Goal: Task Accomplishment & Management: Manage account settings

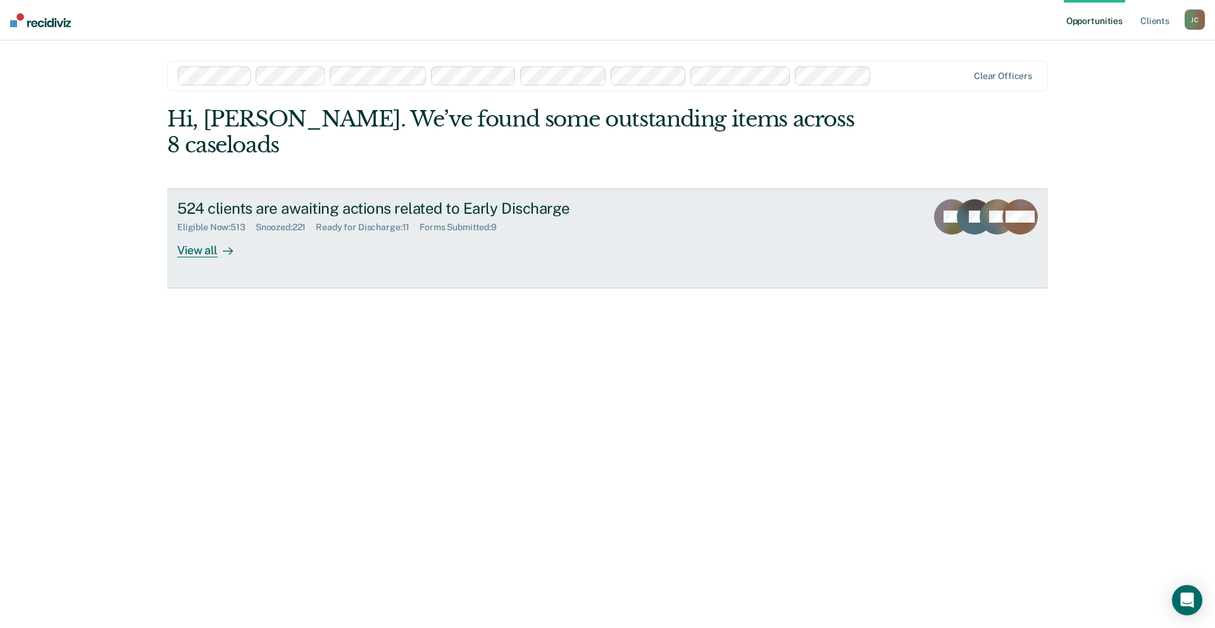
click at [275, 209] on div "524 clients are awaiting actions related to Early Discharge Eligible Now : 513 …" at bounding box center [414, 228] width 474 height 58
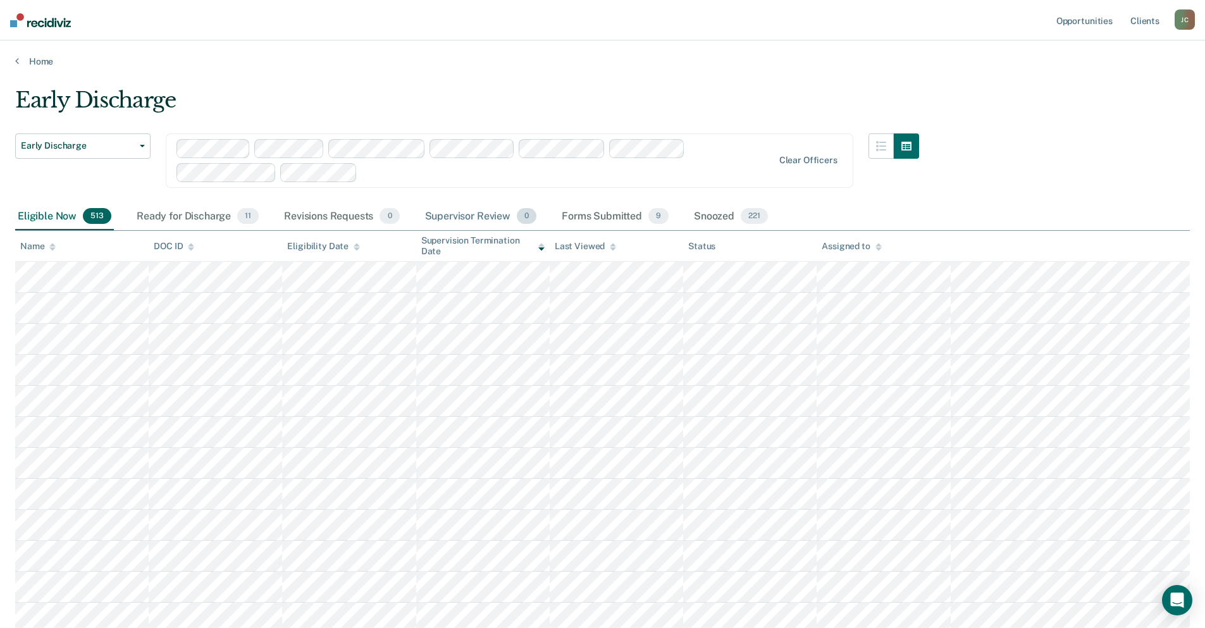
click at [493, 214] on div "Supervisor Review 0" at bounding box center [481, 217] width 117 height 28
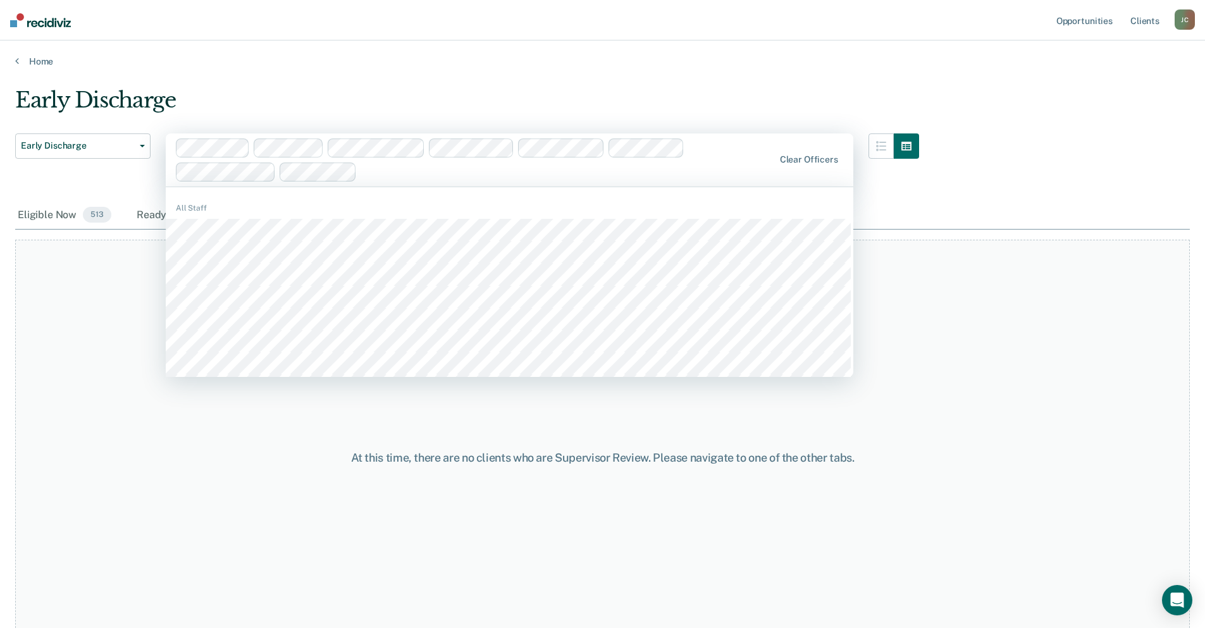
click at [827, 154] on div "Clear officers" at bounding box center [510, 159] width 688 height 53
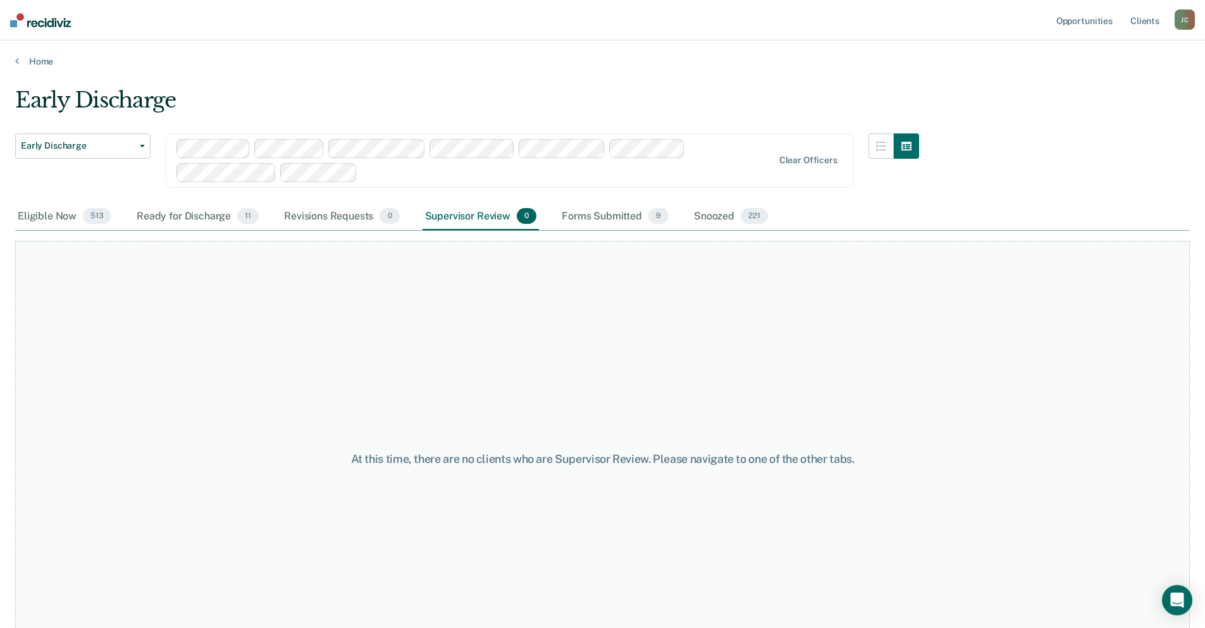
click at [827, 154] on div "Clear officers" at bounding box center [510, 160] width 688 height 54
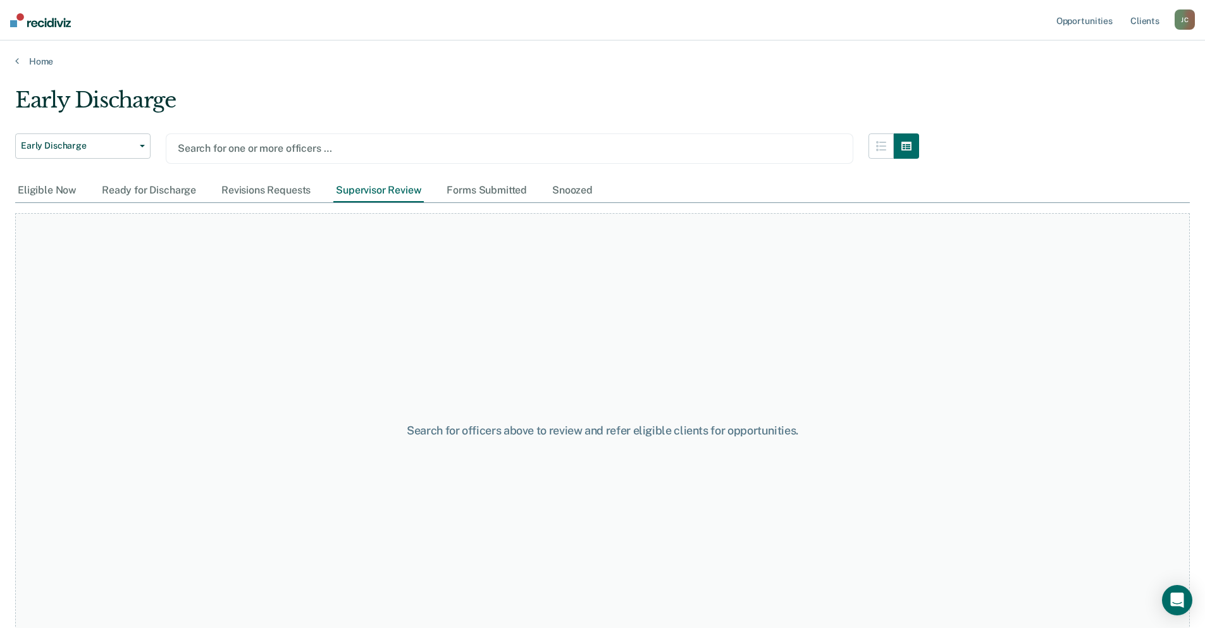
click at [318, 152] on div at bounding box center [510, 148] width 664 height 15
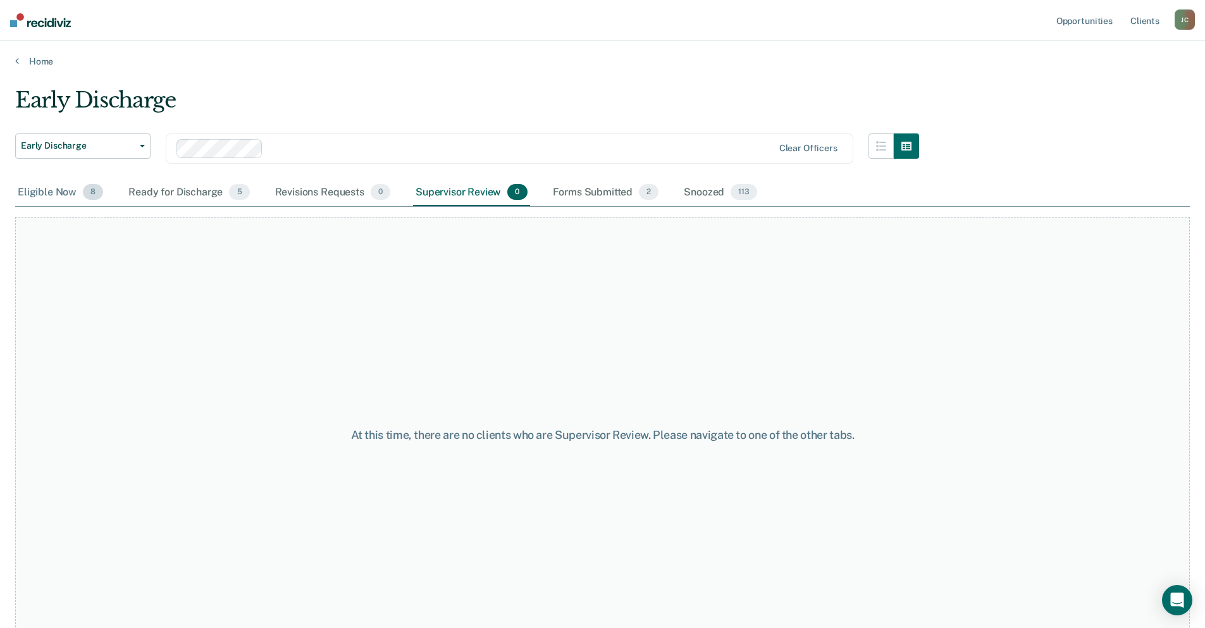
click at [47, 198] on div "Eligible Now 8" at bounding box center [60, 193] width 90 height 28
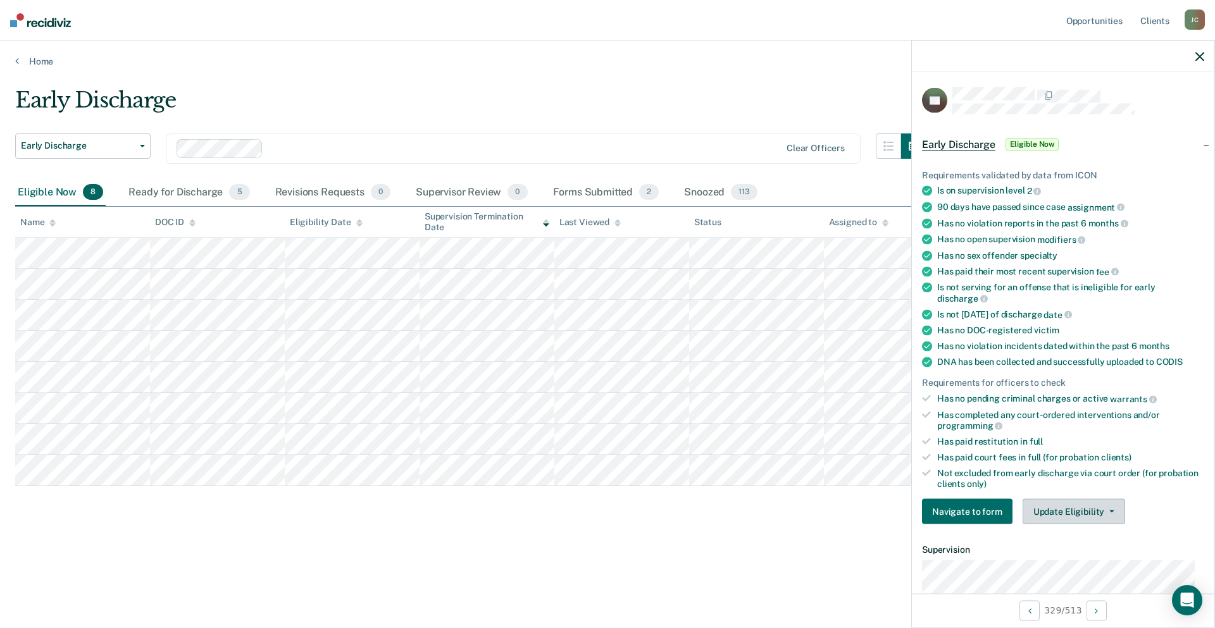
click at [1050, 516] on button "Update Eligibility" at bounding box center [1073, 511] width 102 height 25
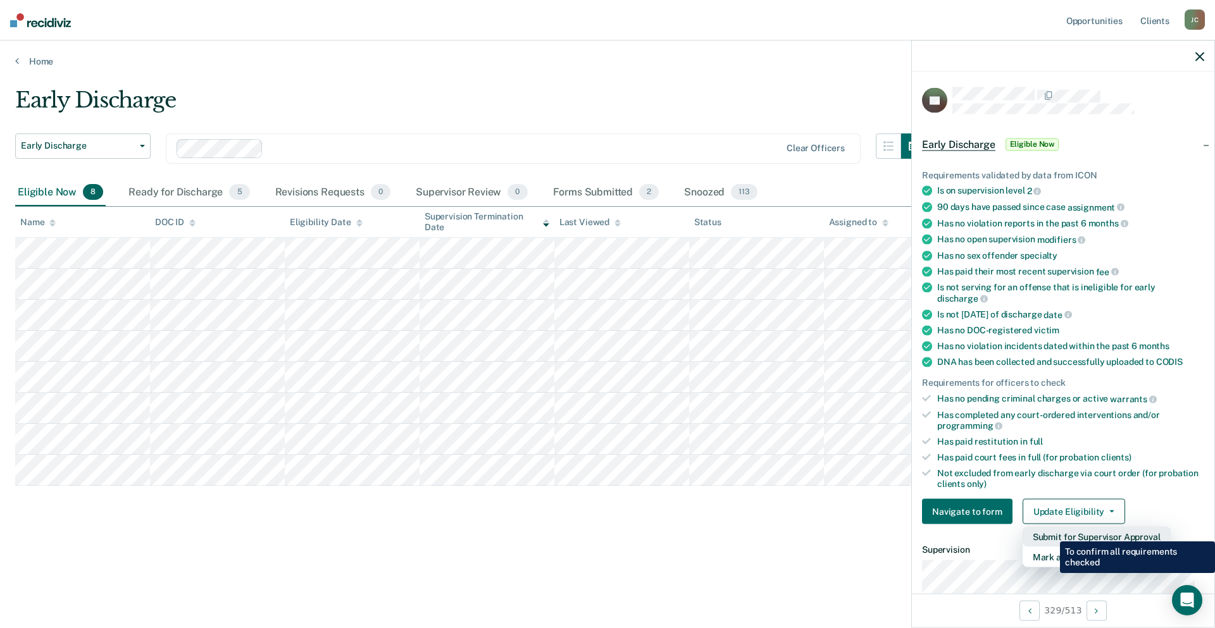
click at [1050, 532] on button "Submit for Supervisor Approval" at bounding box center [1096, 537] width 148 height 20
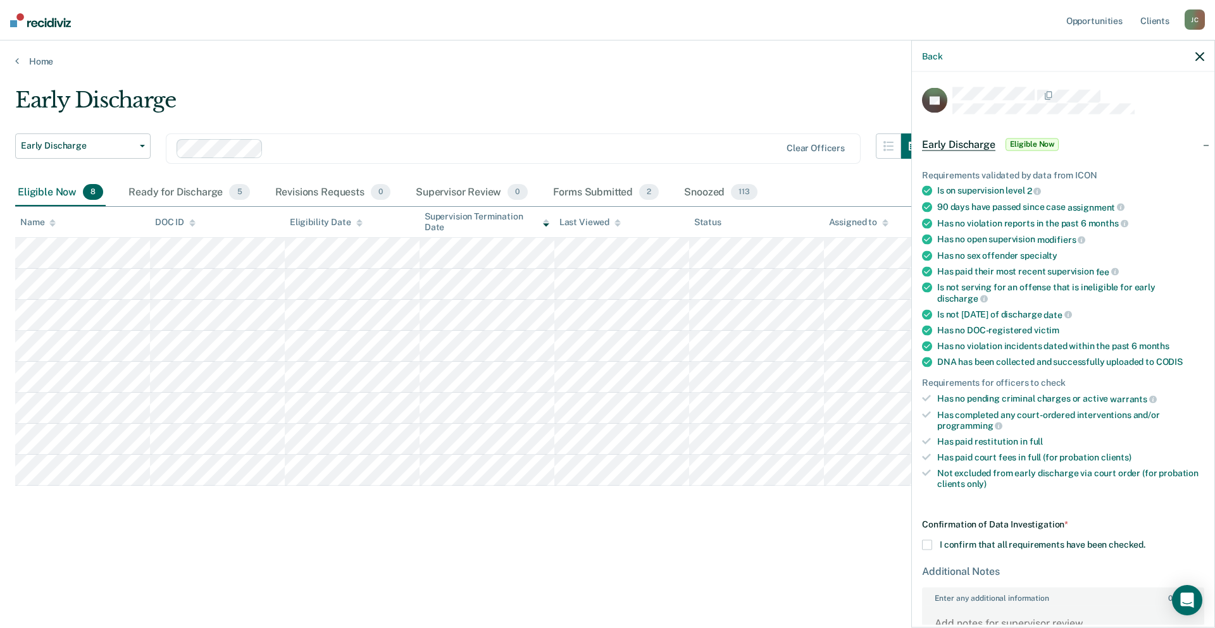
click at [926, 548] on span at bounding box center [927, 545] width 10 height 10
click at [1145, 540] on input "I confirm that all requirements have been checked." at bounding box center [1145, 540] width 0 height 0
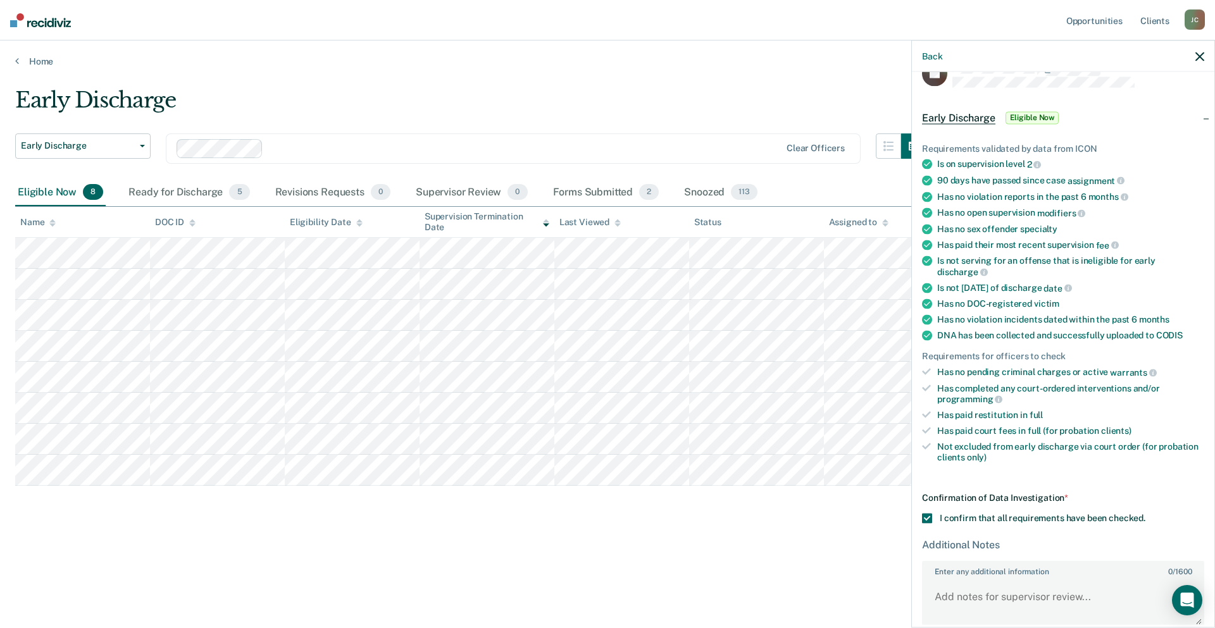
scroll to position [86, 0]
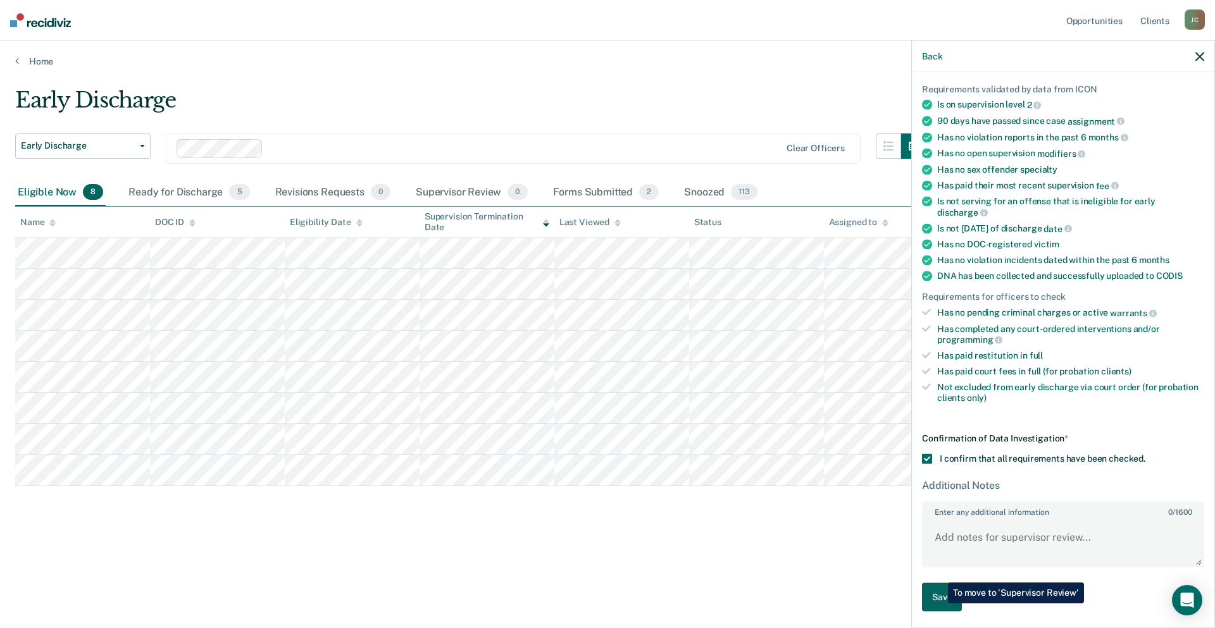
click at [938, 604] on button "Save" at bounding box center [942, 597] width 40 height 28
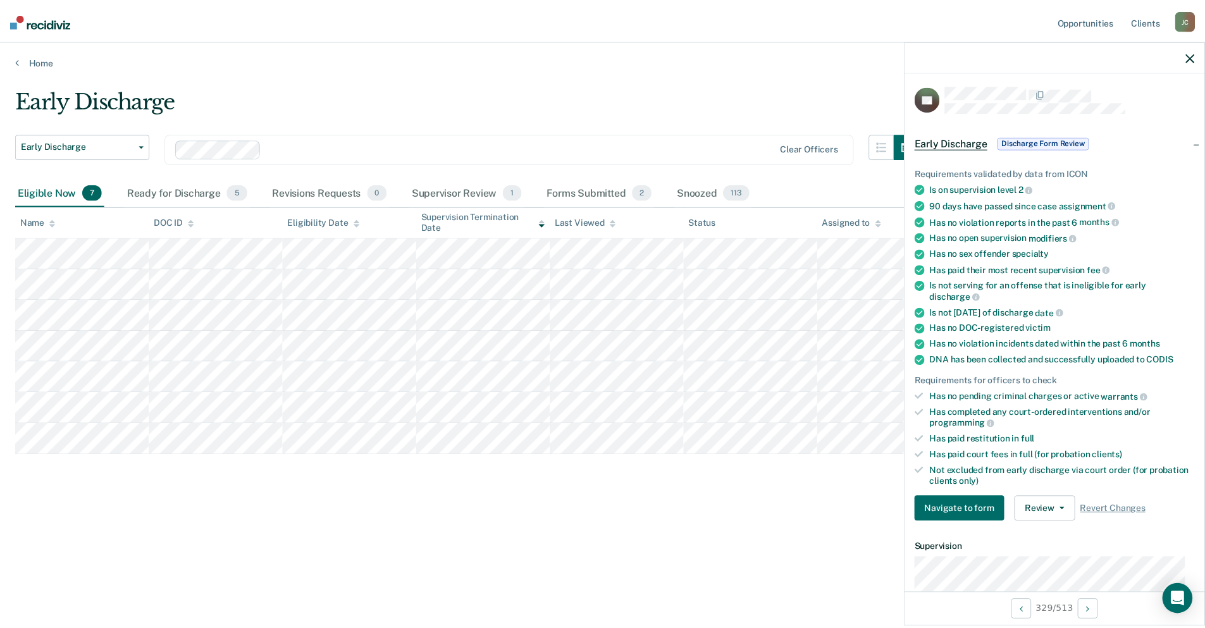
scroll to position [0, 0]
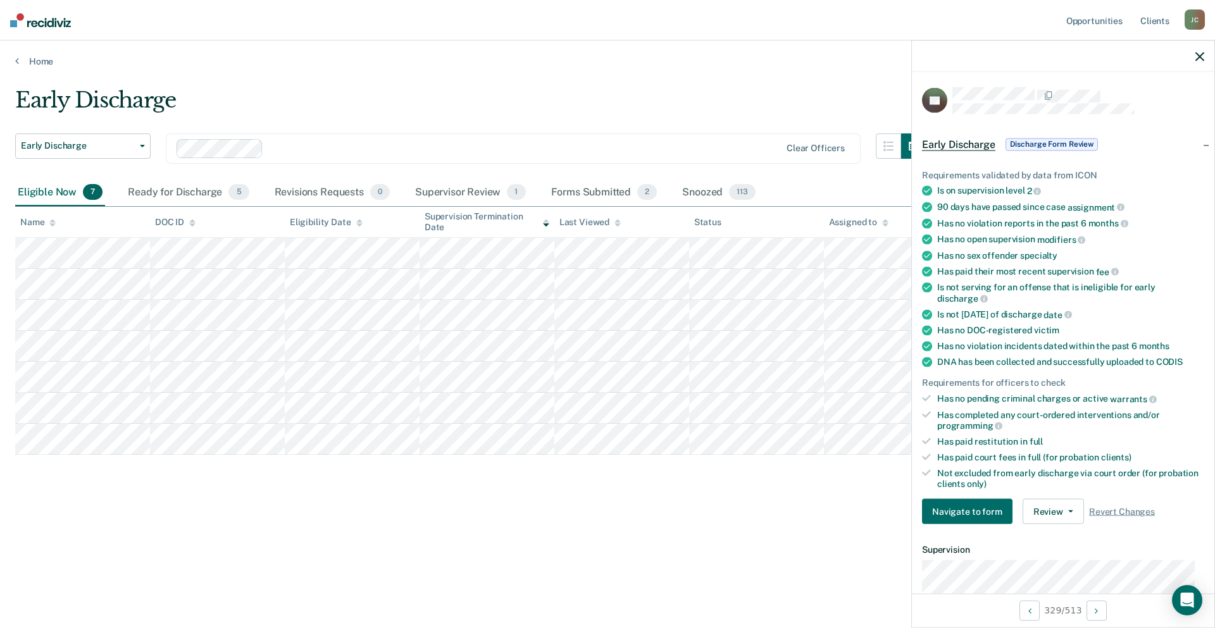
click at [271, 79] on main "Early Discharge Early Discharge Early Discharge Clear officers Eligible Now 7 R…" at bounding box center [607, 345] width 1215 height 557
click at [698, 189] on div "Snoozed 113" at bounding box center [718, 193] width 78 height 28
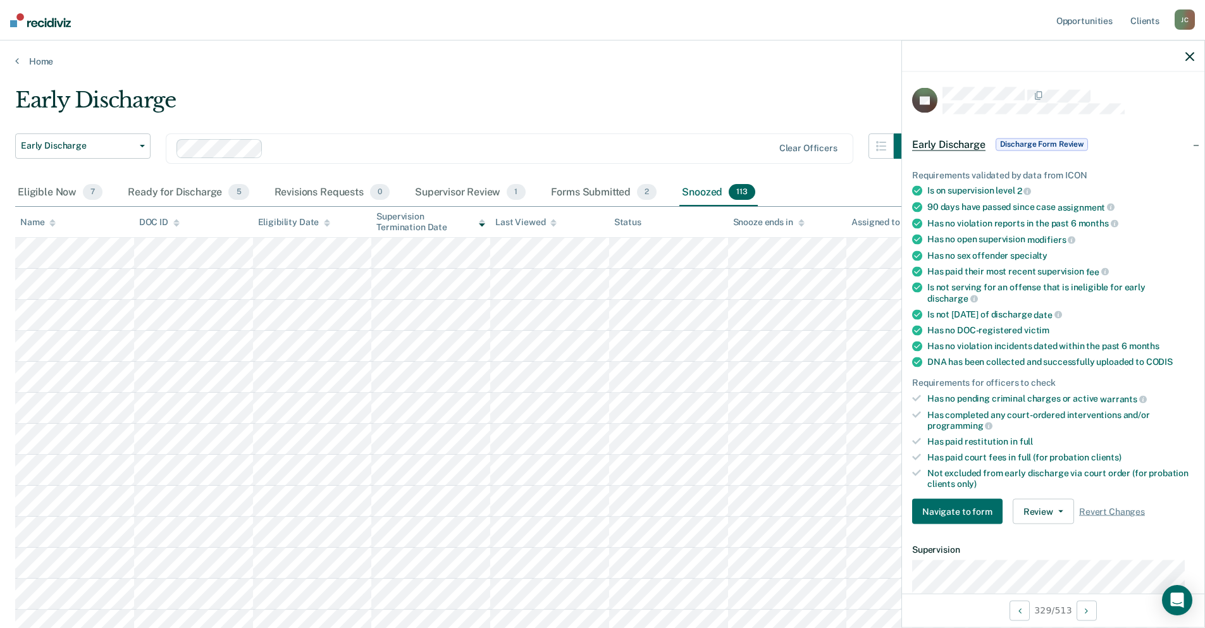
click at [52, 226] on icon at bounding box center [52, 223] width 6 height 8
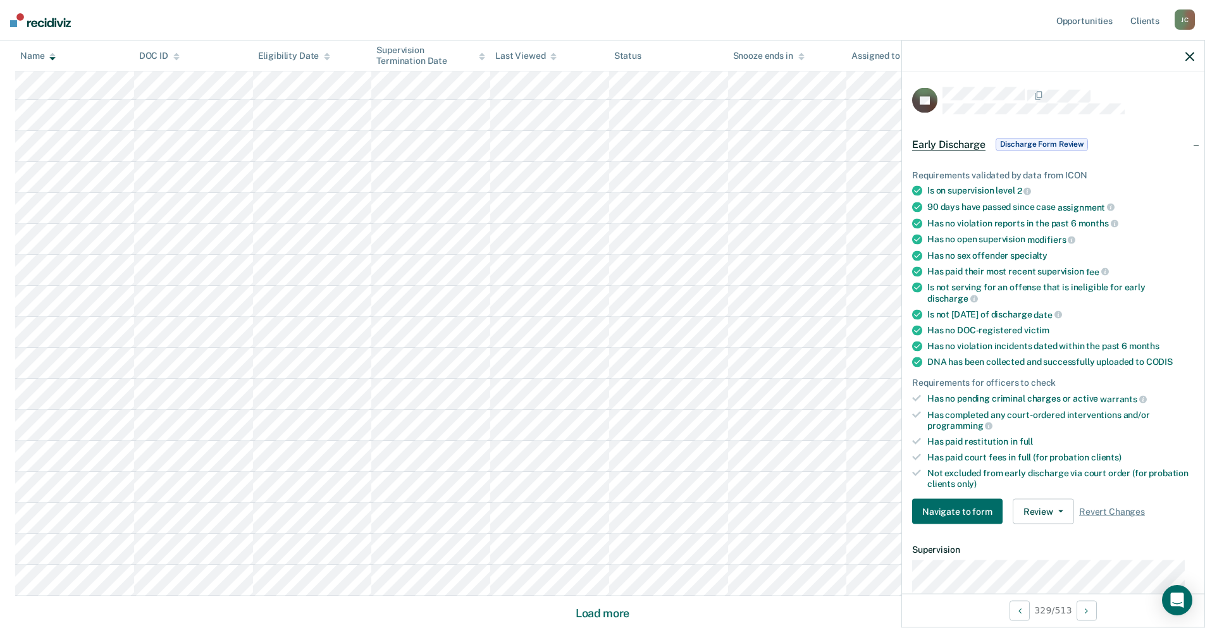
scroll to position [676, 0]
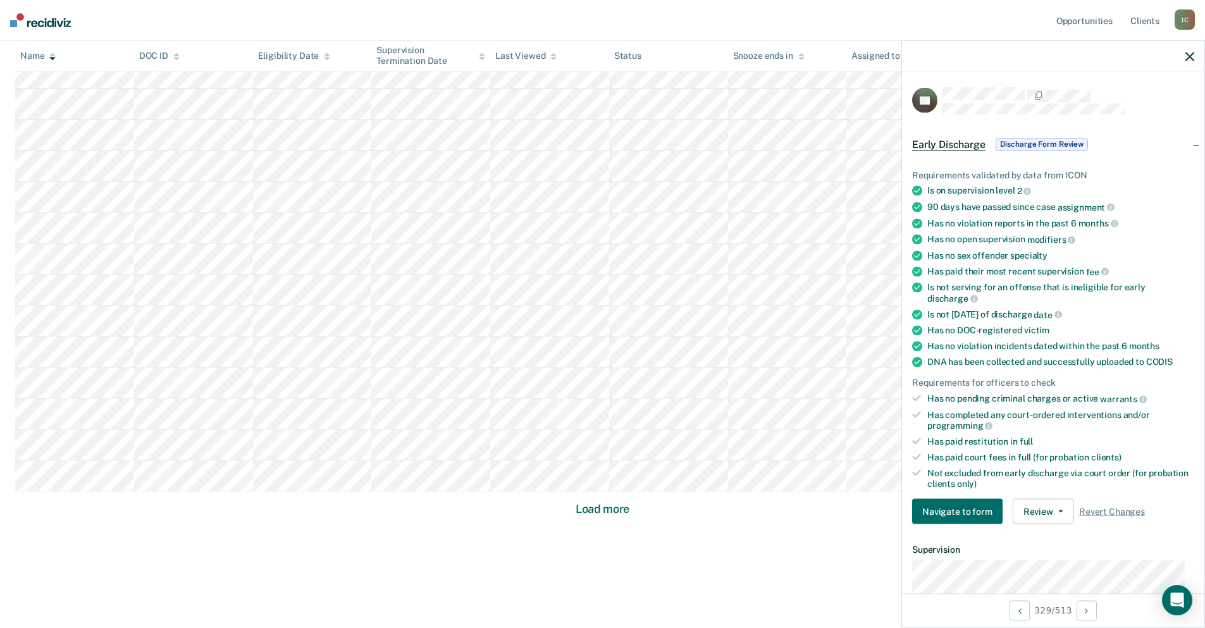
click at [593, 509] on button "Load more" at bounding box center [602, 509] width 61 height 15
click at [618, 508] on button "Load more" at bounding box center [602, 509] width 61 height 15
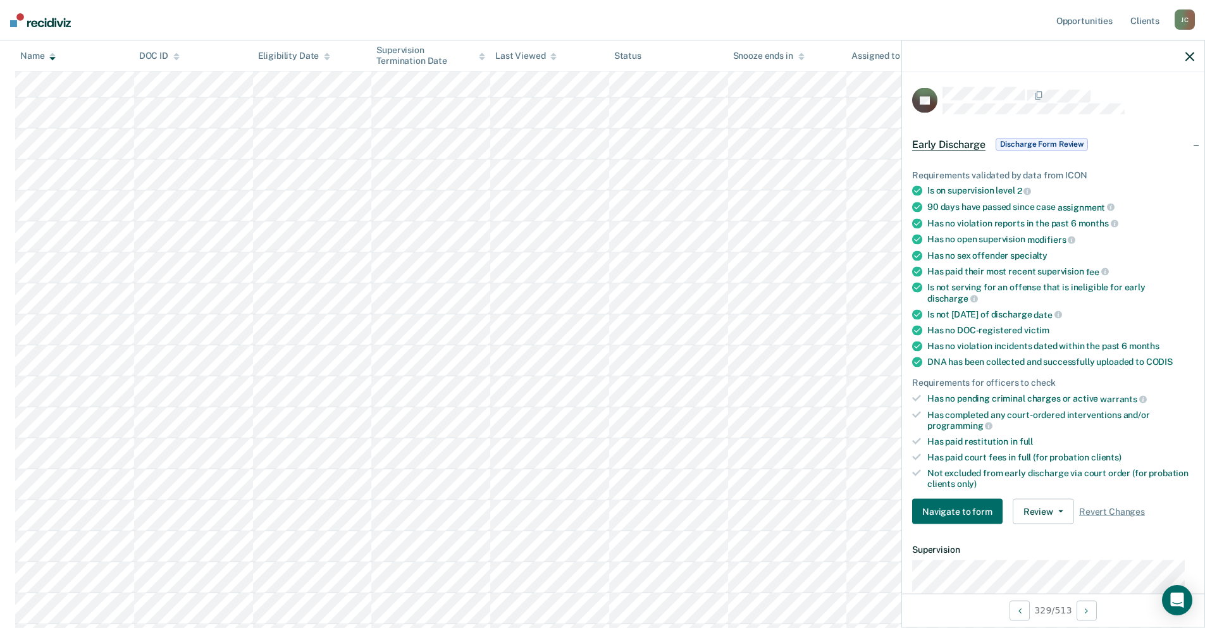
scroll to position [2536, 0]
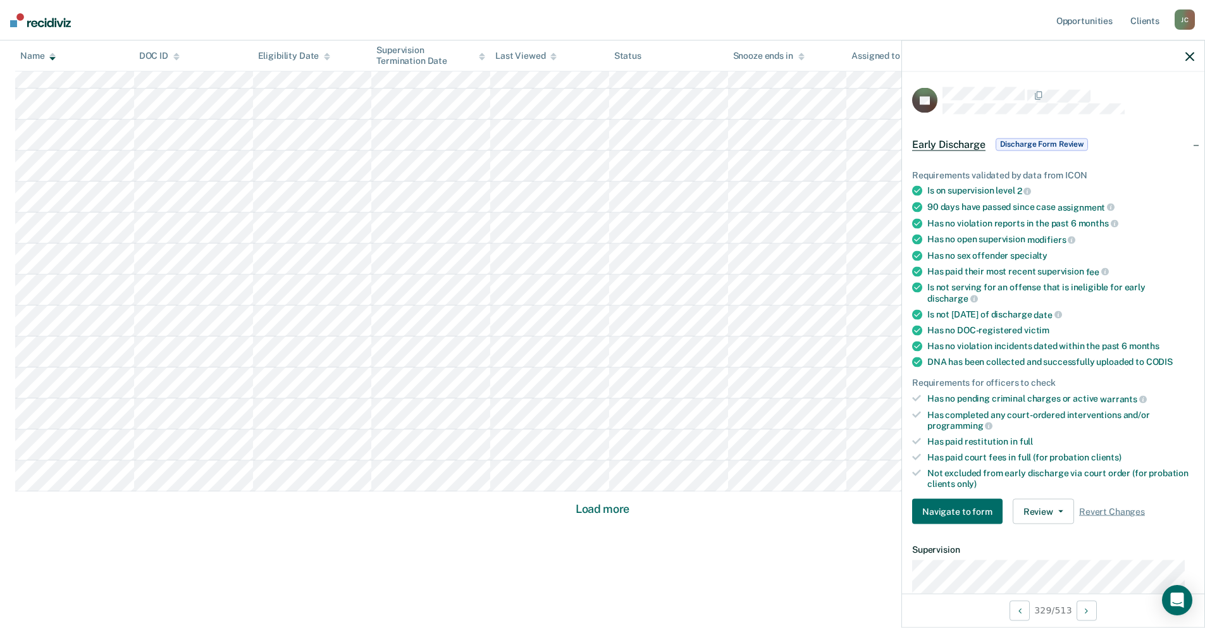
click at [619, 508] on button "Load more" at bounding box center [602, 509] width 61 height 15
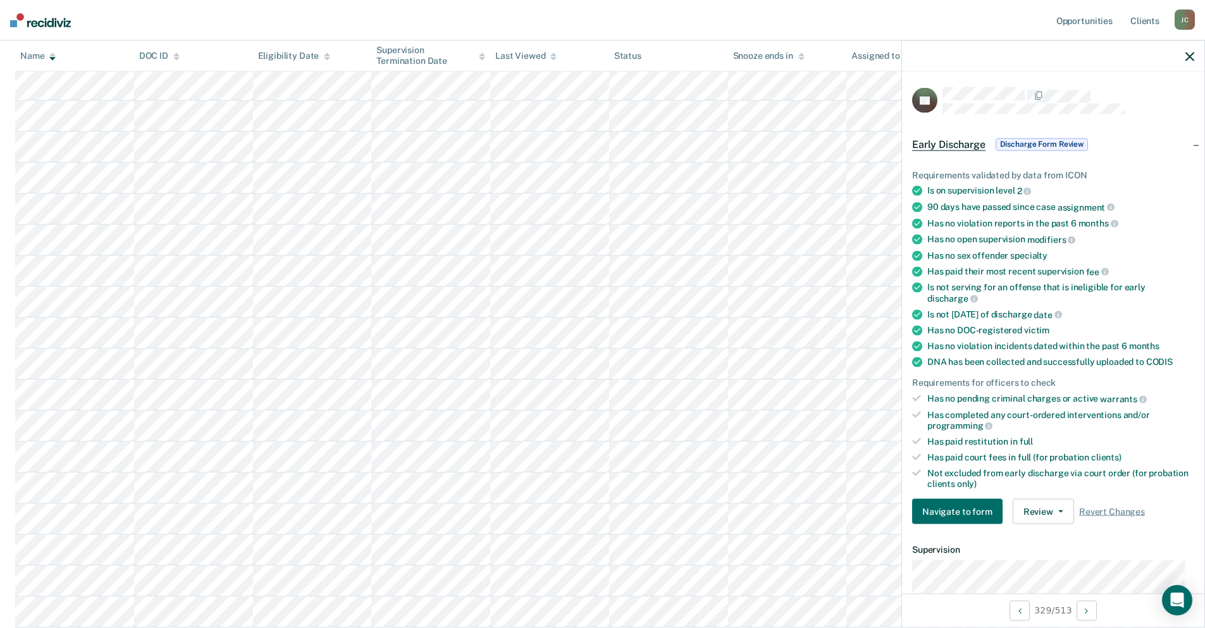
scroll to position [69, 0]
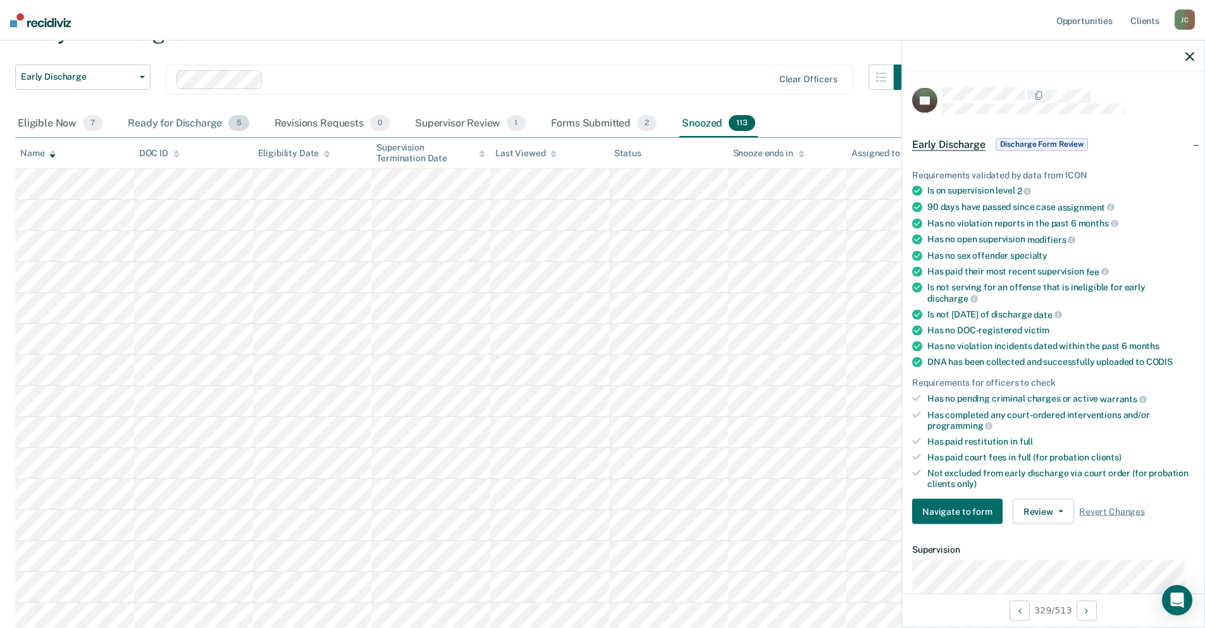
click at [180, 115] on div "Ready for Discharge 5" at bounding box center [188, 124] width 126 height 28
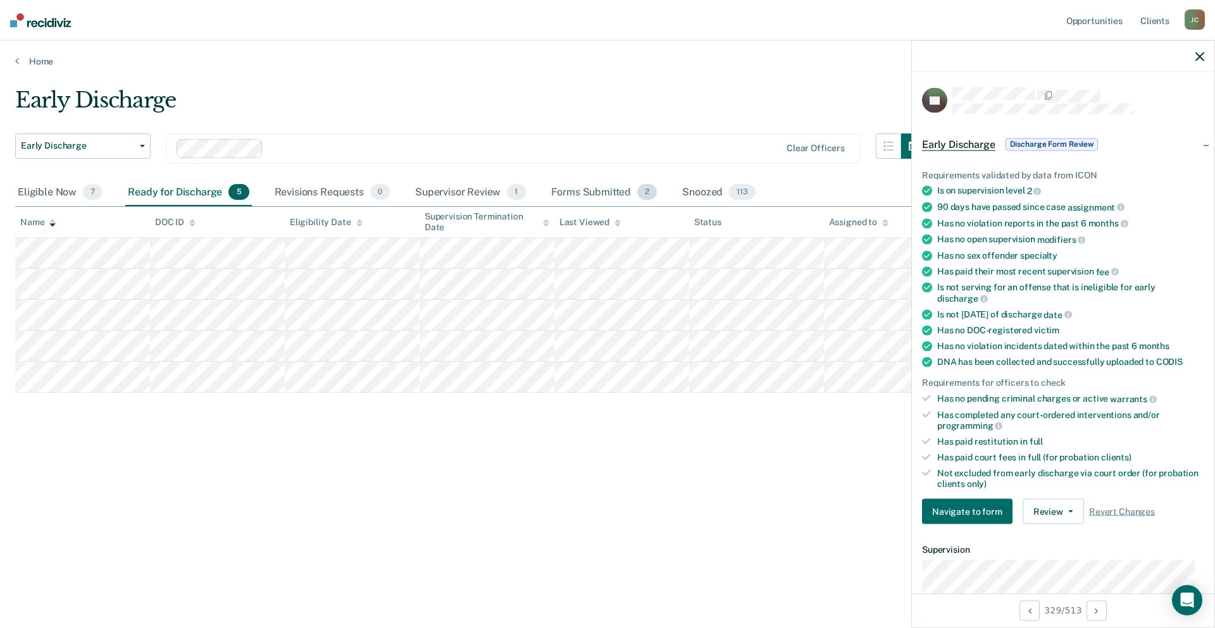
click at [600, 184] on div "Forms Submitted 2" at bounding box center [603, 193] width 111 height 28
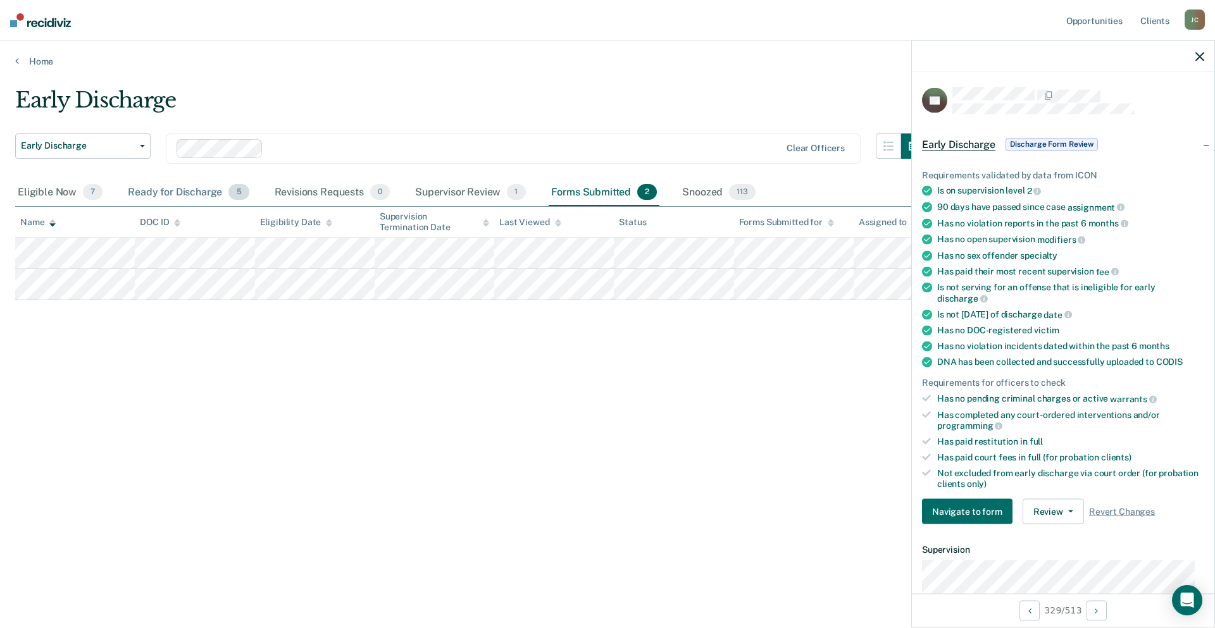
click at [158, 188] on div "Ready for Discharge 5" at bounding box center [188, 193] width 126 height 28
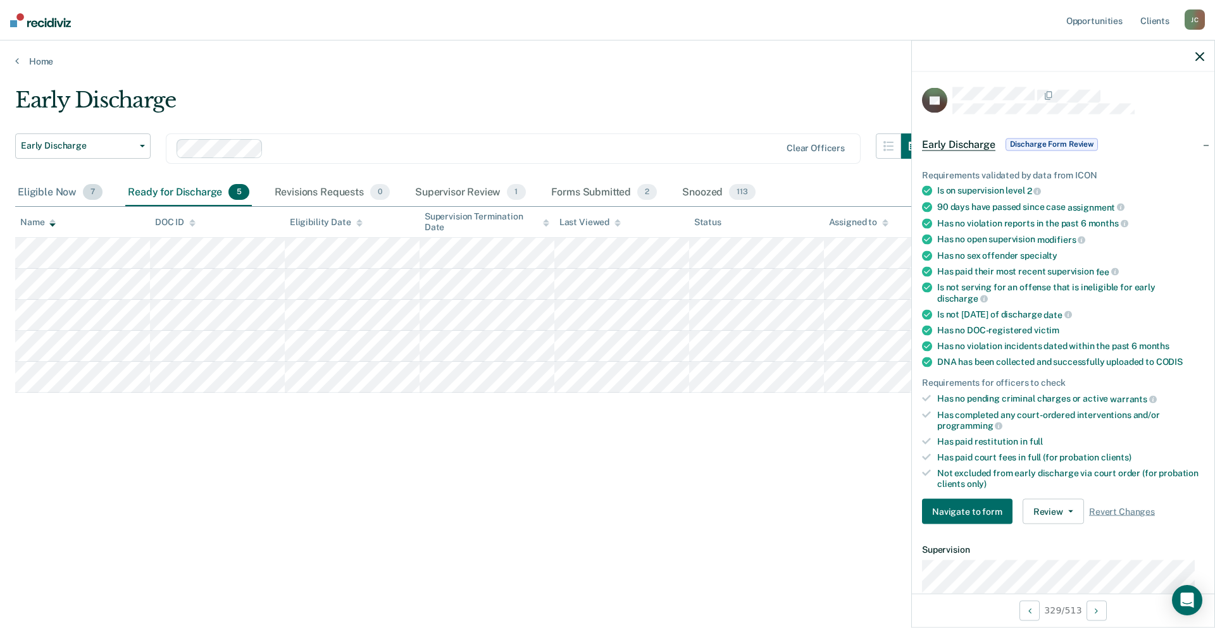
click at [48, 192] on div "Eligible Now 7" at bounding box center [60, 193] width 90 height 28
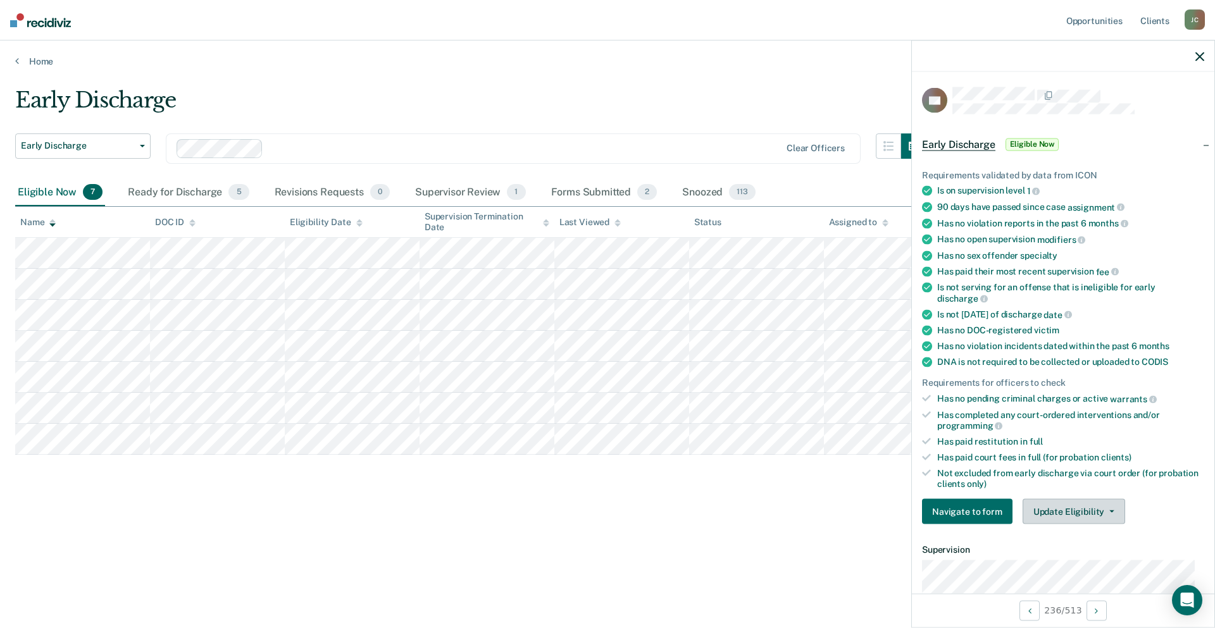
click at [1083, 512] on button "Update Eligibility" at bounding box center [1073, 511] width 102 height 25
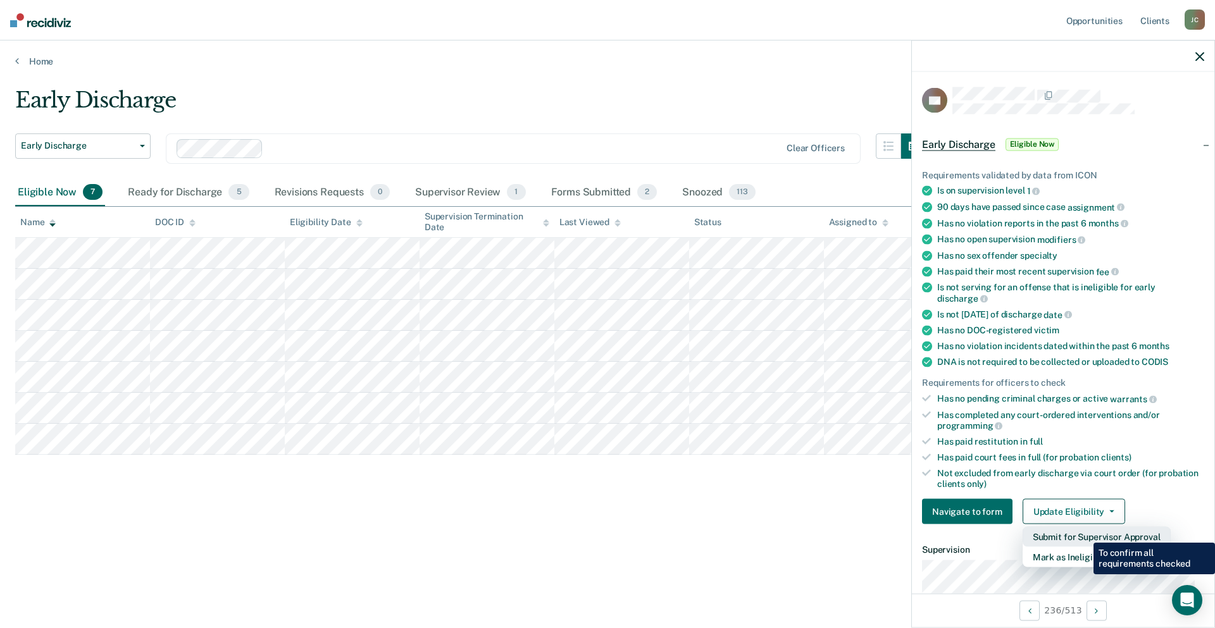
click at [1084, 533] on button "Submit for Supervisor Approval" at bounding box center [1096, 537] width 148 height 20
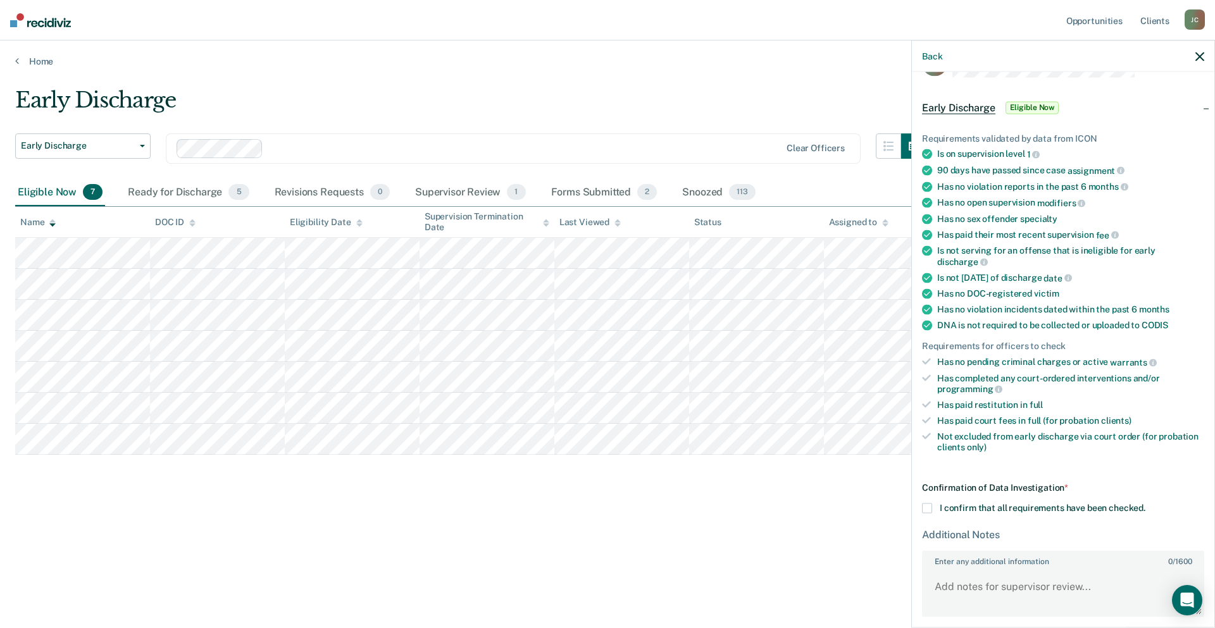
scroll to position [86, 0]
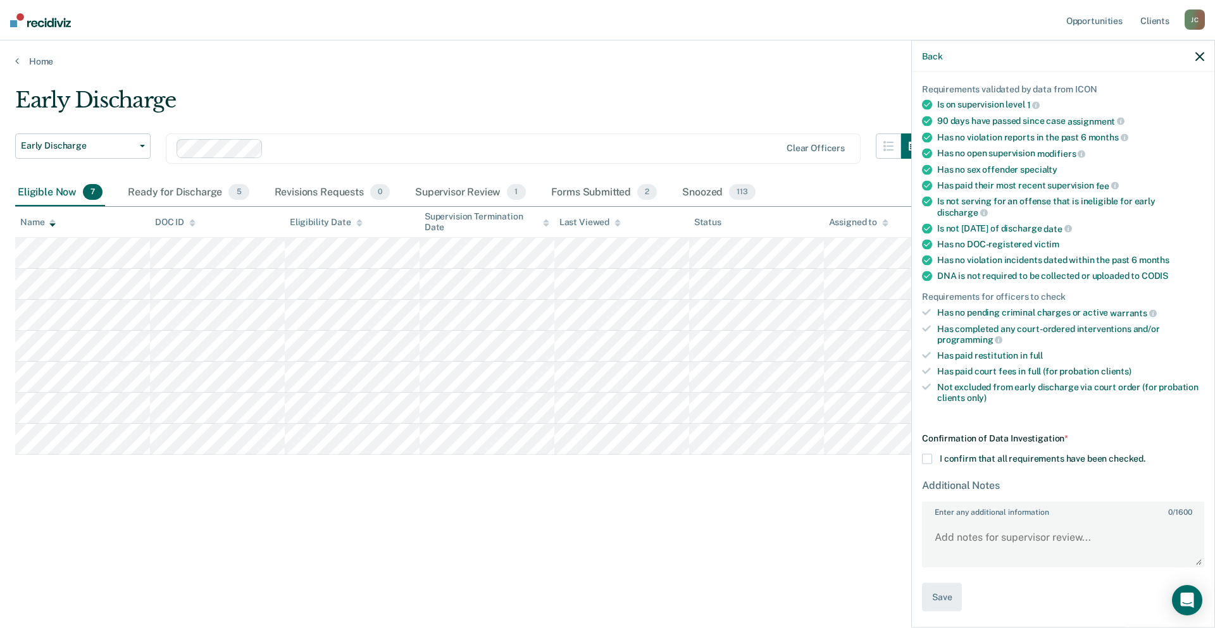
click at [924, 457] on span at bounding box center [927, 459] width 10 height 10
click at [1145, 454] on input "I confirm that all requirements have been checked." at bounding box center [1145, 454] width 0 height 0
click at [944, 600] on button "Save" at bounding box center [942, 597] width 40 height 28
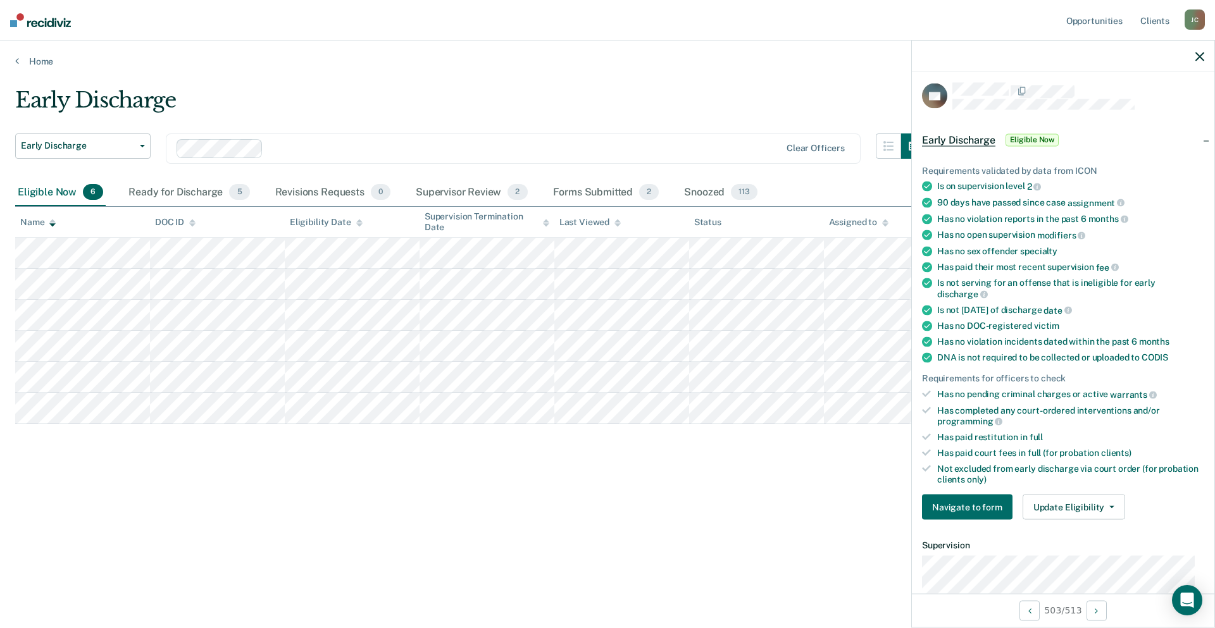
scroll to position [0, 0]
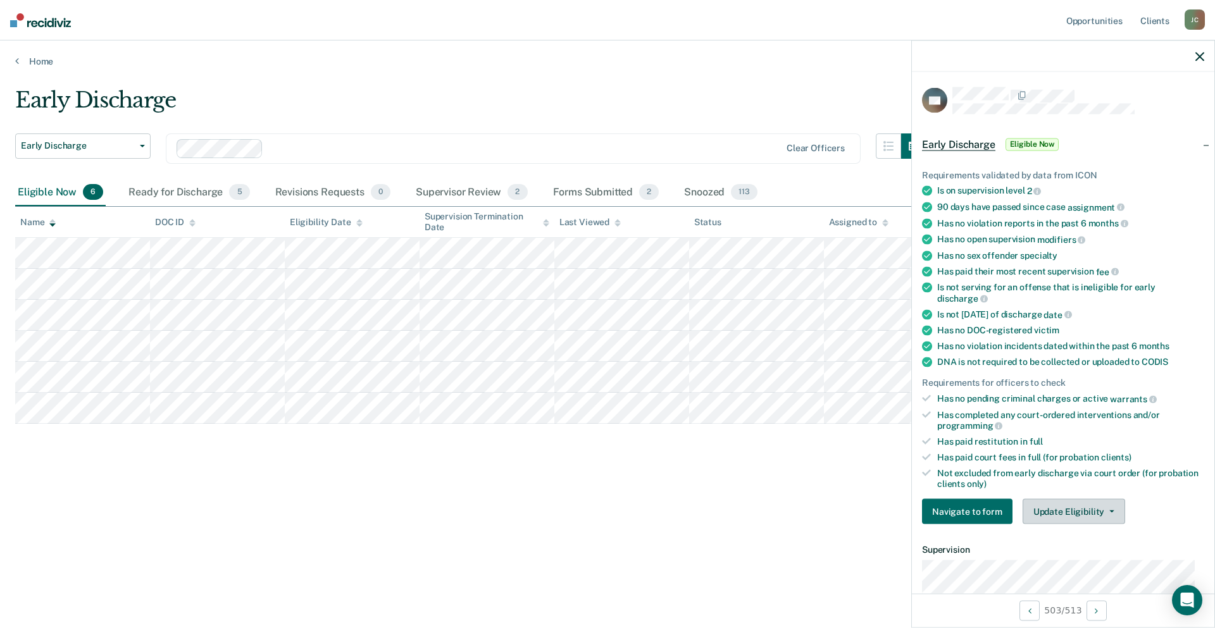
click at [1088, 508] on button "Update Eligibility" at bounding box center [1073, 511] width 102 height 25
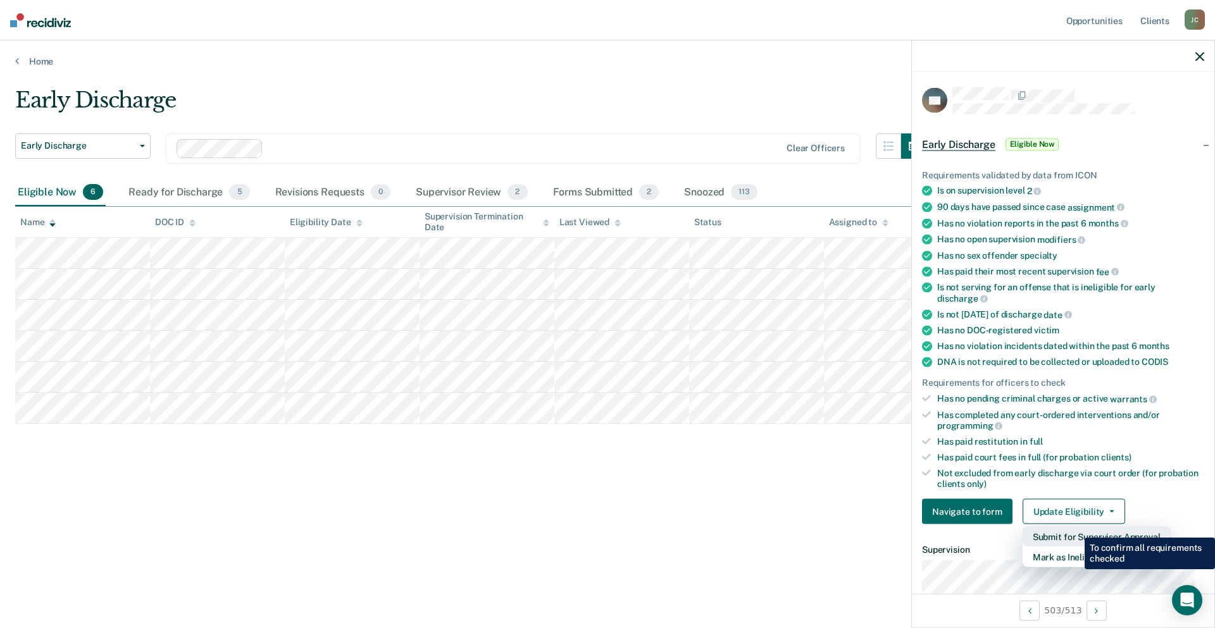
click at [1075, 528] on button "Submit for Supervisor Approval" at bounding box center [1096, 537] width 148 height 20
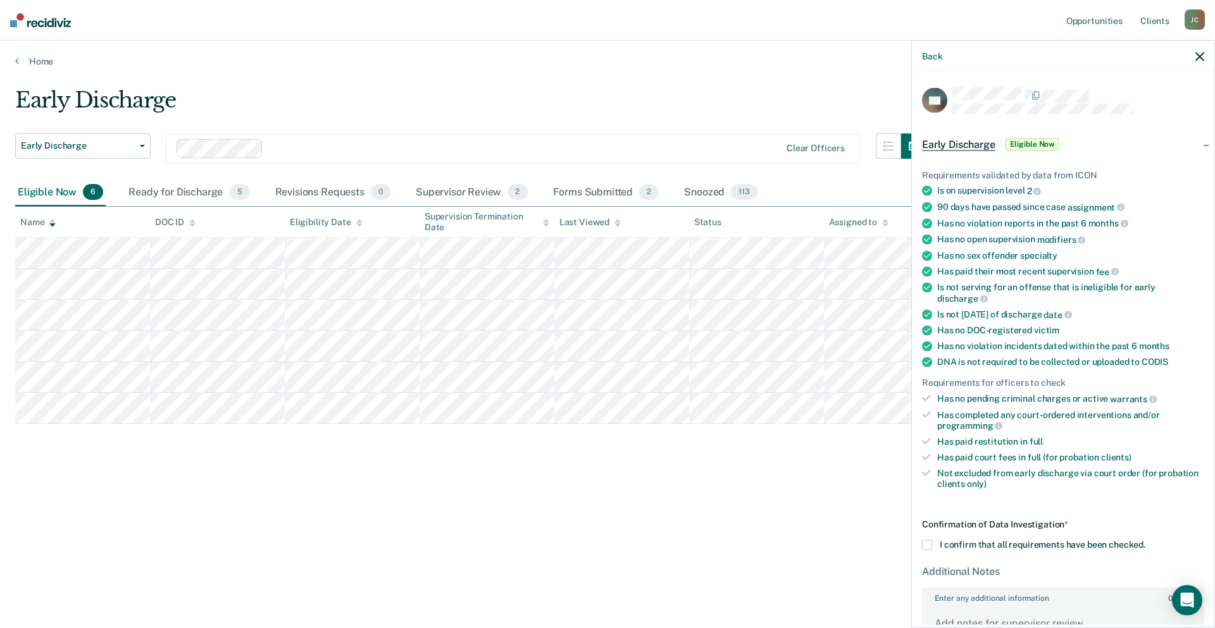
click at [924, 546] on span at bounding box center [927, 545] width 10 height 10
click at [1145, 540] on input "I confirm that all requirements have been checked." at bounding box center [1145, 540] width 0 height 0
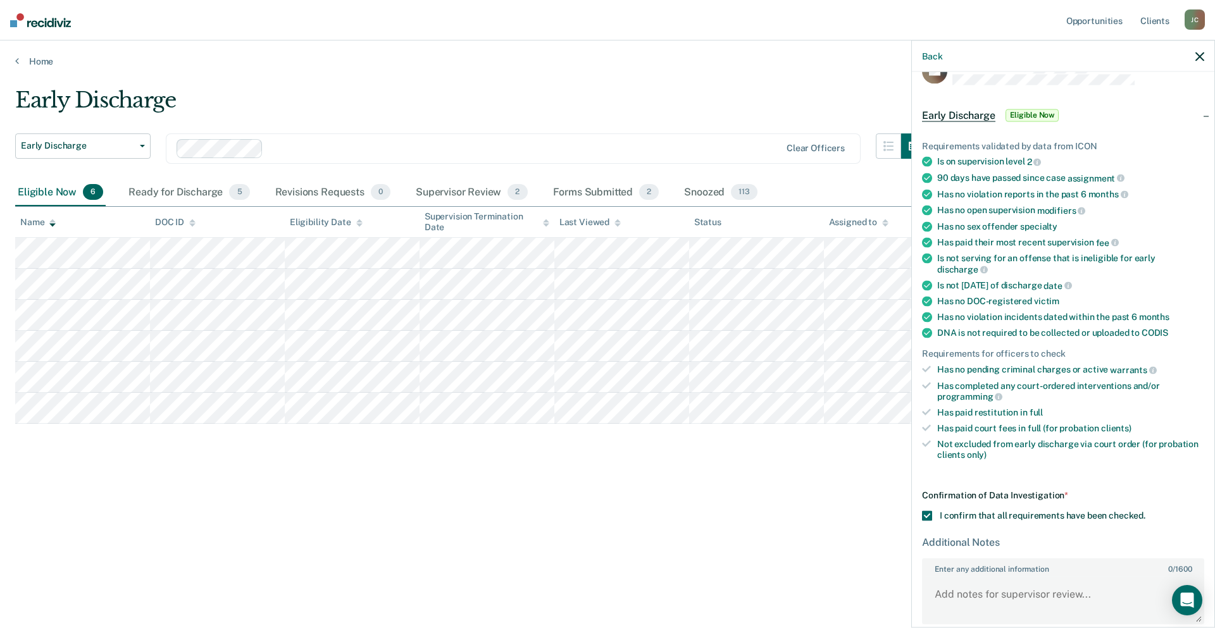
scroll to position [86, 0]
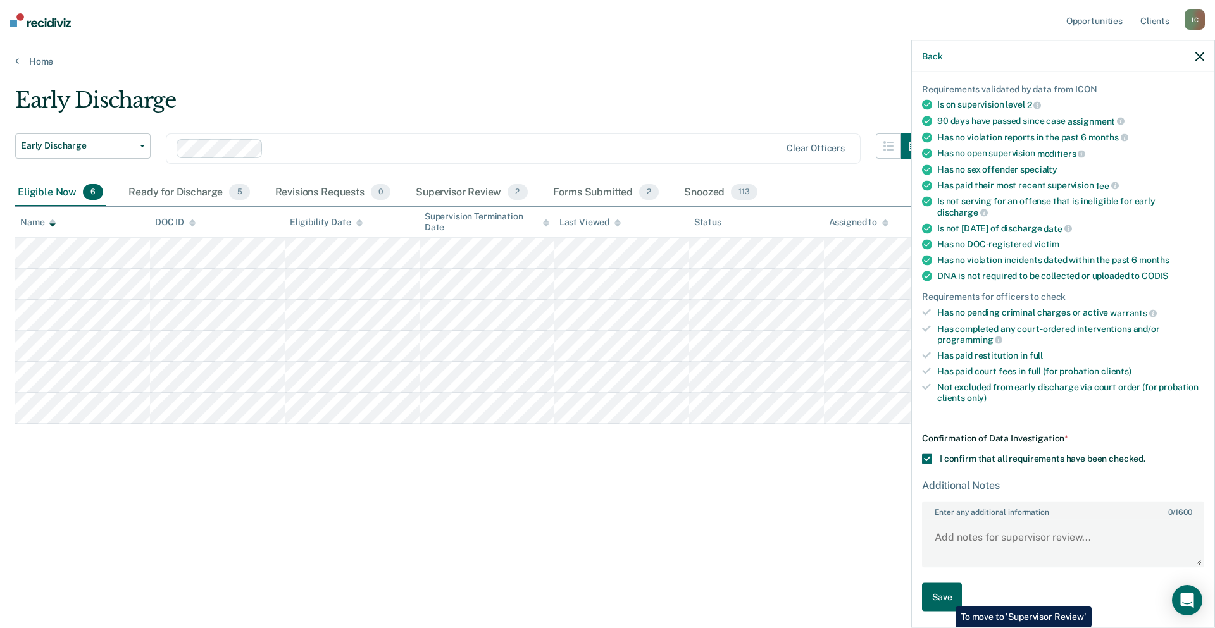
click at [946, 597] on button "Save" at bounding box center [942, 597] width 40 height 28
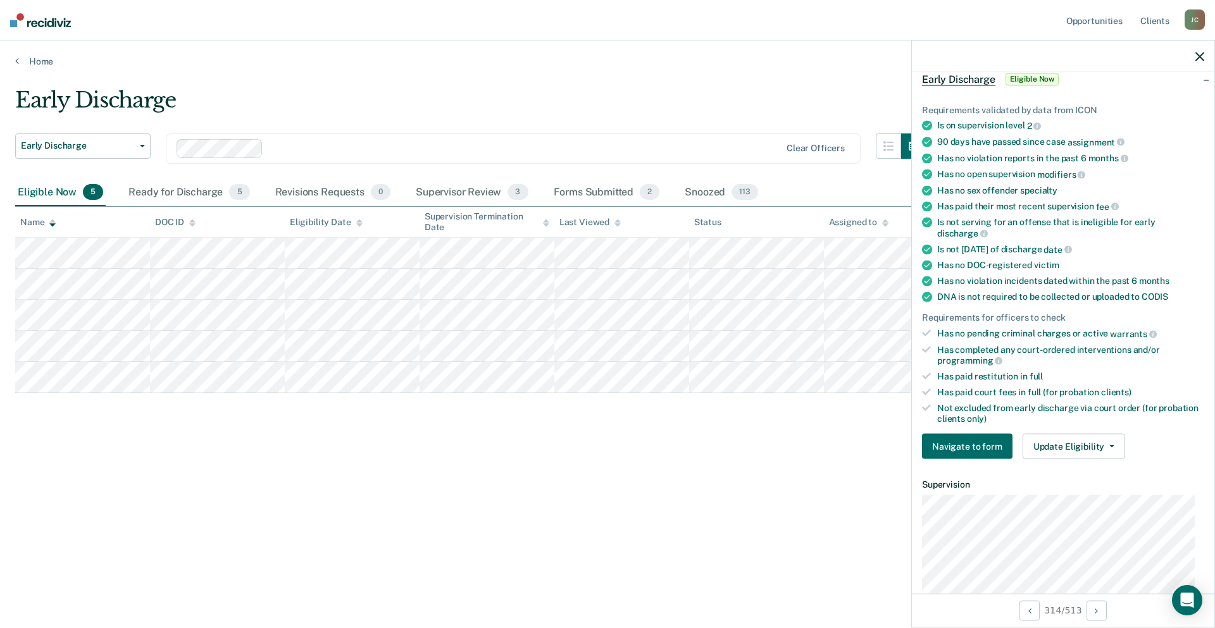
scroll to position [63, 0]
drag, startPoint x: 1058, startPoint y: 452, endPoint x: 1058, endPoint y: 458, distance: 6.4
click at [1058, 452] on button "Update Eligibility" at bounding box center [1073, 448] width 102 height 25
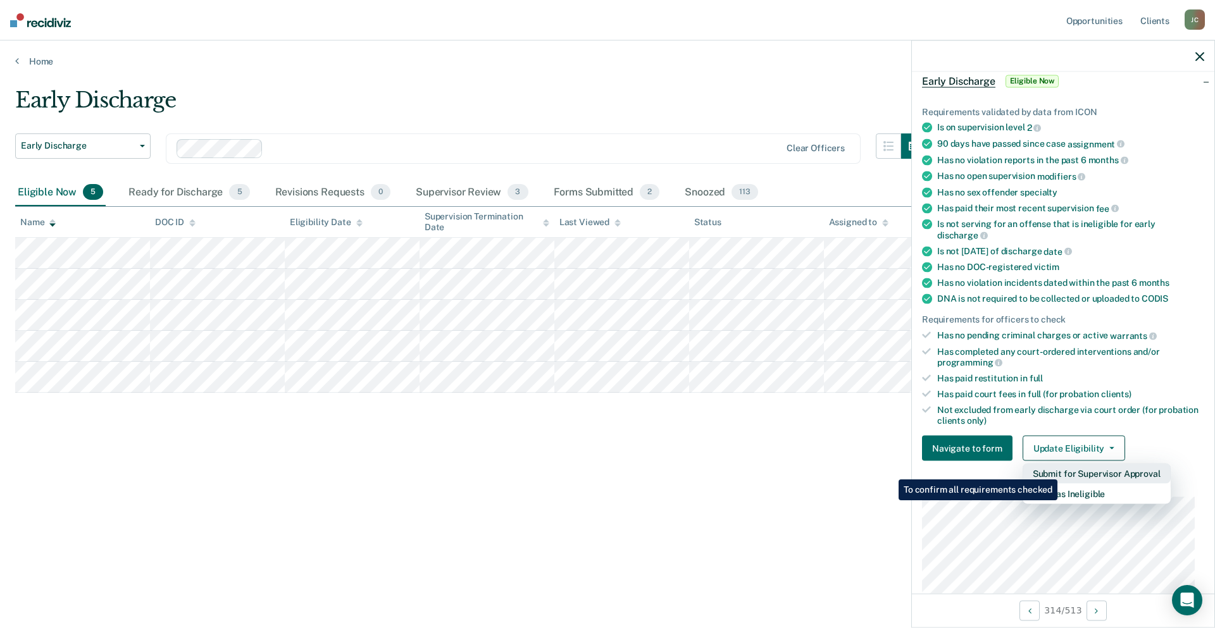
click at [1059, 470] on button "Submit for Supervisor Approval" at bounding box center [1096, 474] width 148 height 20
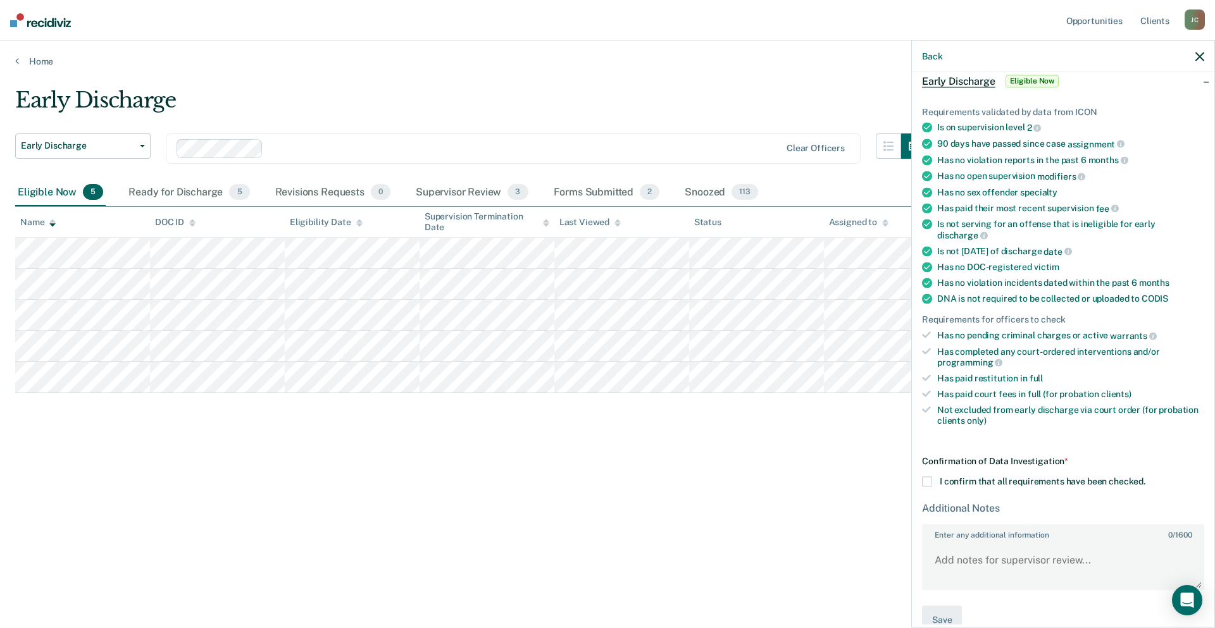
click at [922, 483] on span at bounding box center [927, 482] width 10 height 10
click at [1145, 477] on input "I confirm that all requirements have been checked." at bounding box center [1145, 477] width 0 height 0
click at [948, 619] on button "Save" at bounding box center [942, 620] width 40 height 28
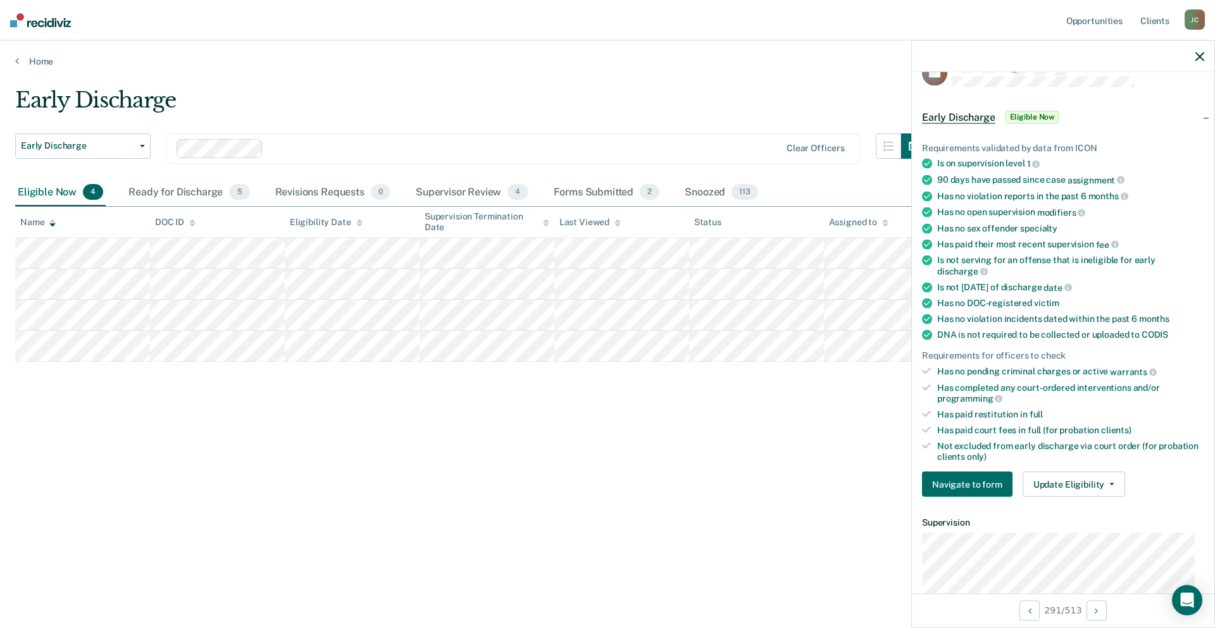
scroll to position [0, 0]
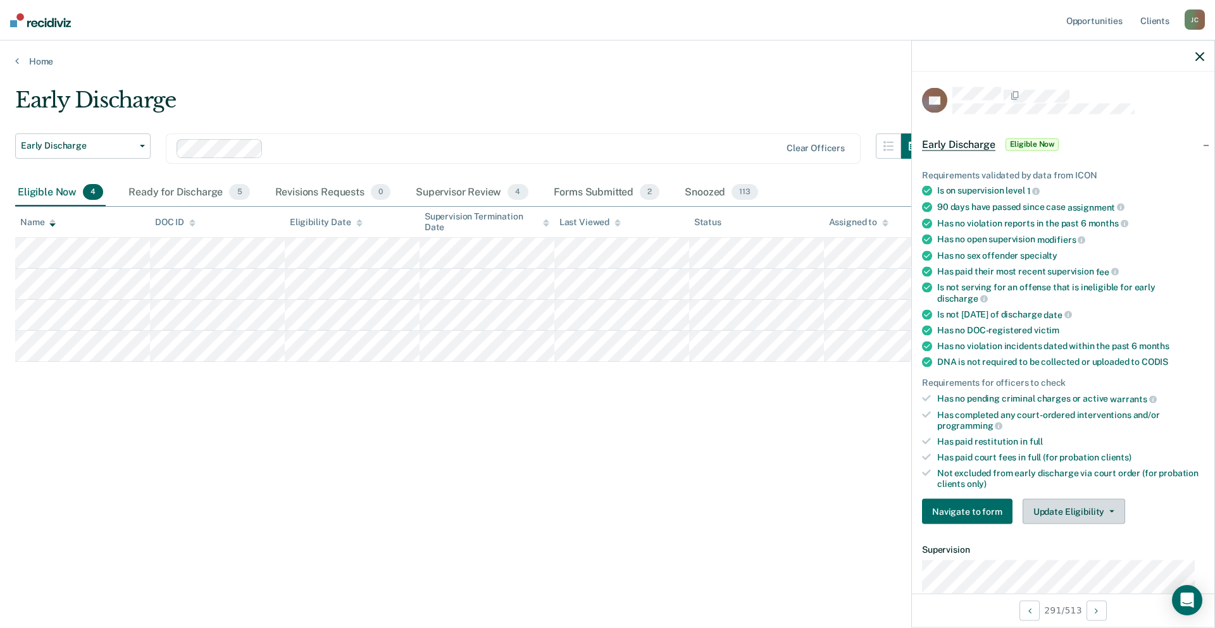
click at [1070, 511] on button "Update Eligibility" at bounding box center [1073, 511] width 102 height 25
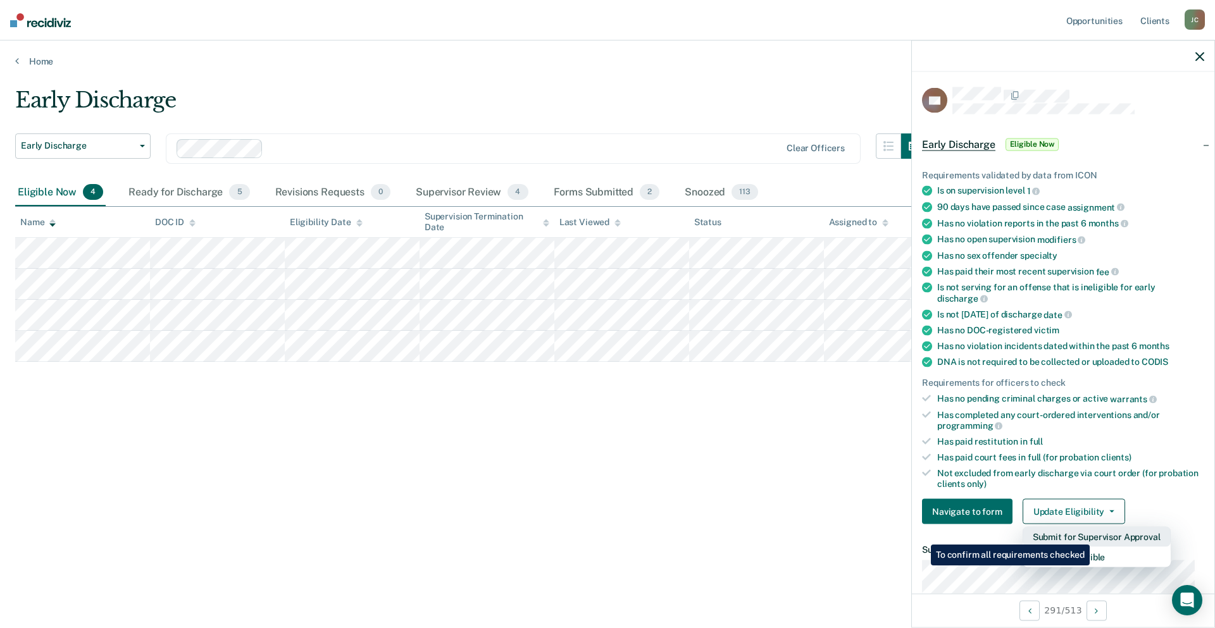
click at [1070, 535] on button "Submit for Supervisor Approval" at bounding box center [1096, 537] width 148 height 20
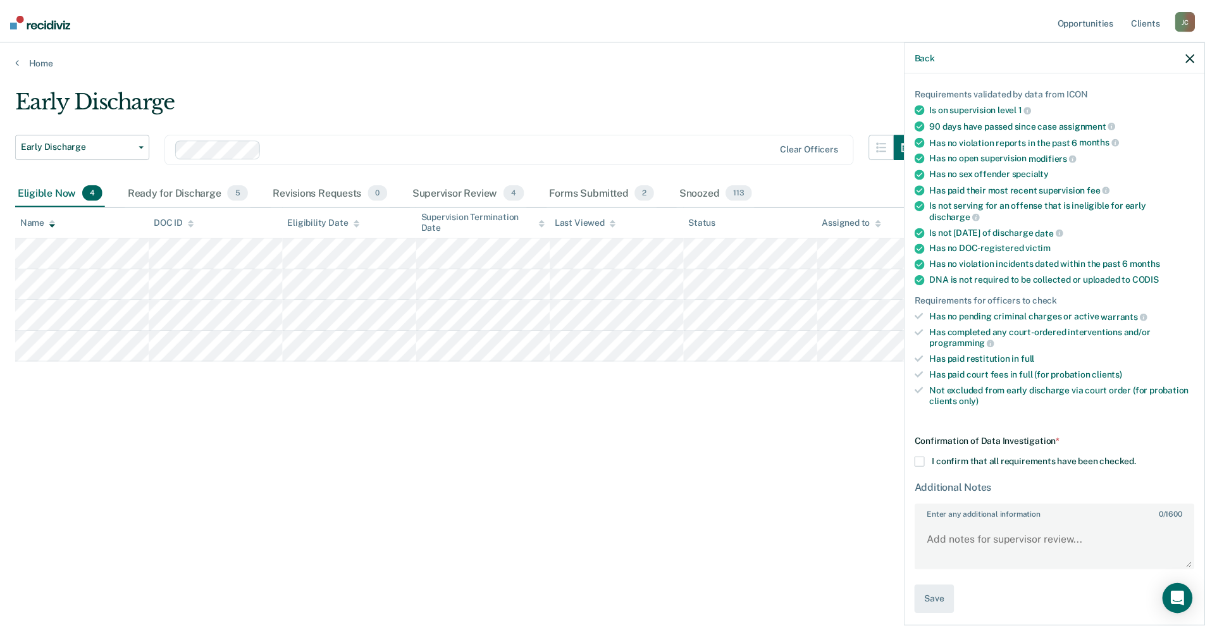
scroll to position [86, 0]
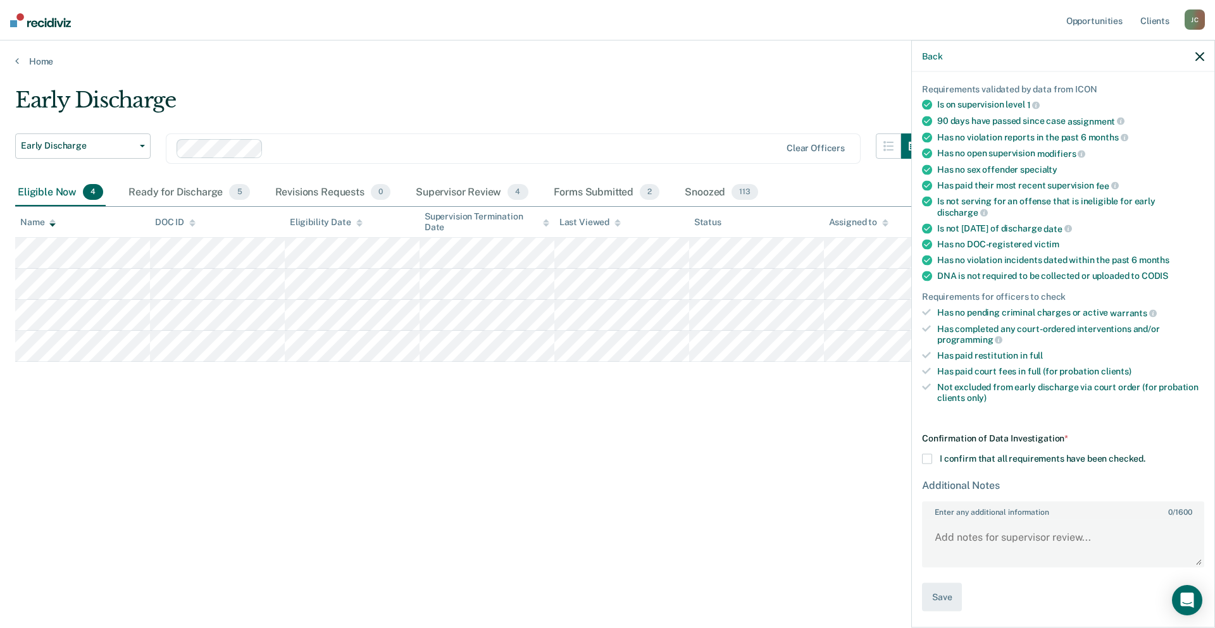
click at [927, 457] on span at bounding box center [927, 459] width 10 height 10
click at [1145, 454] on input "I confirm that all requirements have been checked." at bounding box center [1145, 454] width 0 height 0
click at [942, 602] on button "Save" at bounding box center [942, 597] width 40 height 28
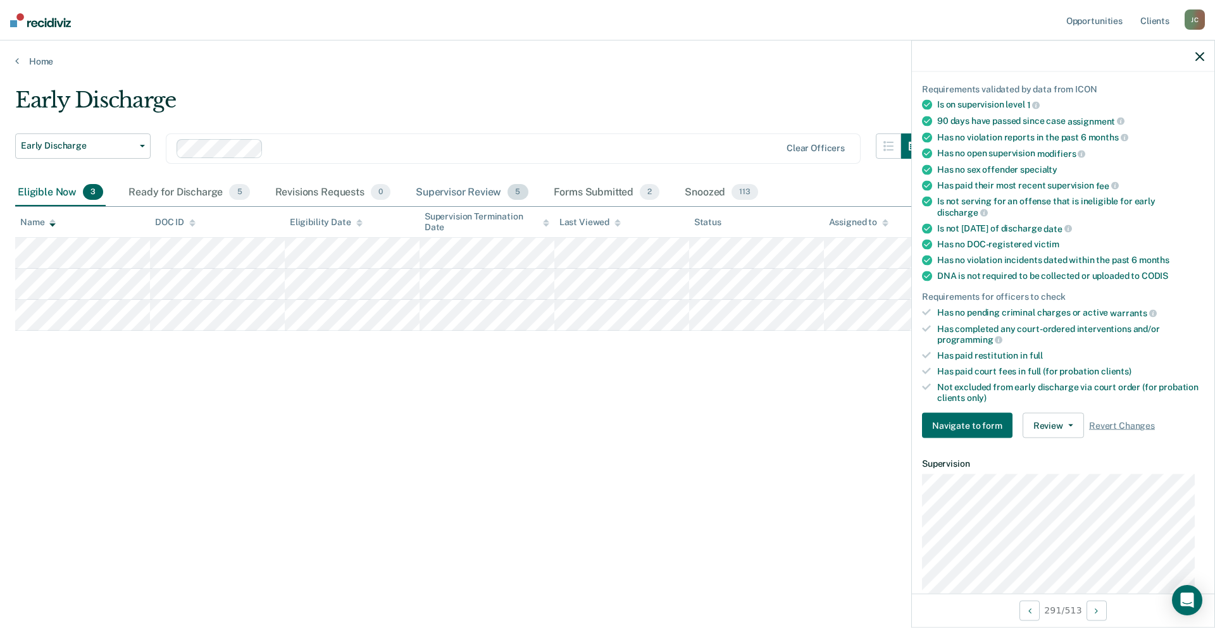
click at [479, 189] on div "Supervisor Review 5" at bounding box center [472, 193] width 118 height 28
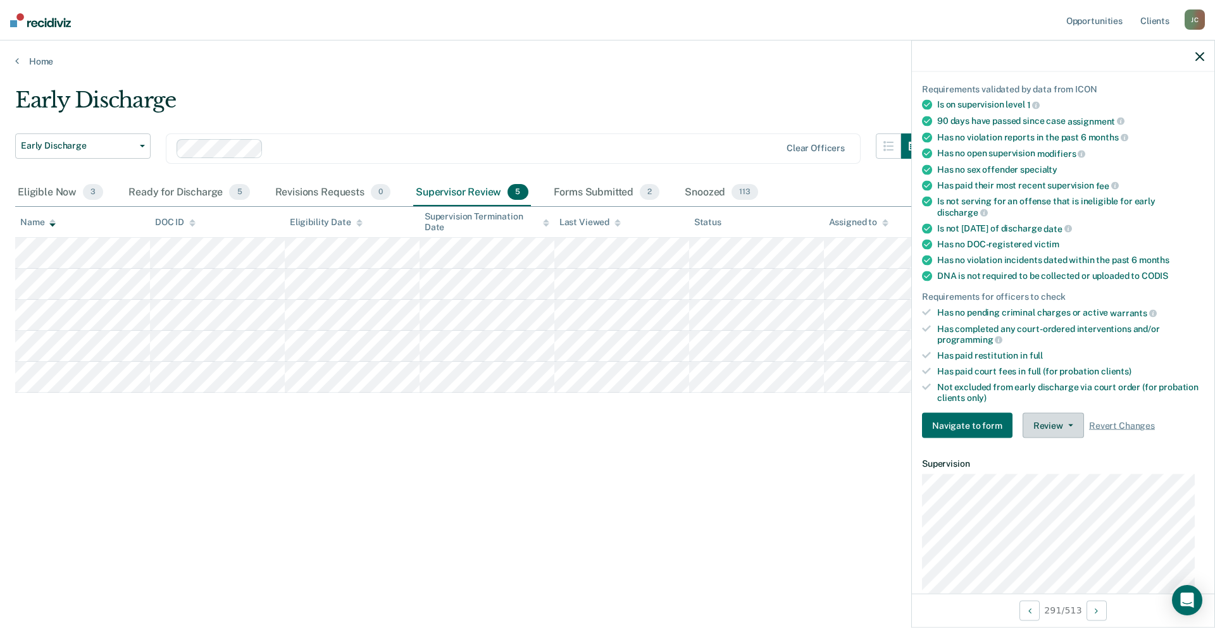
click at [1052, 418] on button "Review" at bounding box center [1052, 425] width 61 height 25
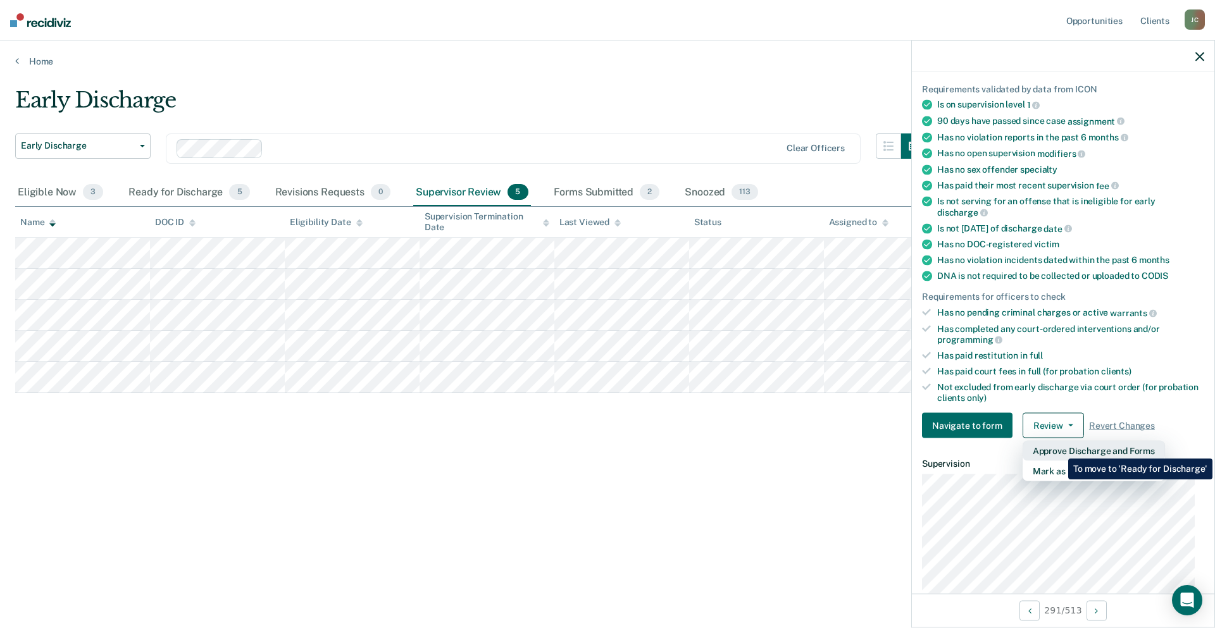
click at [1058, 449] on button "Approve Discharge and Forms" at bounding box center [1093, 451] width 142 height 20
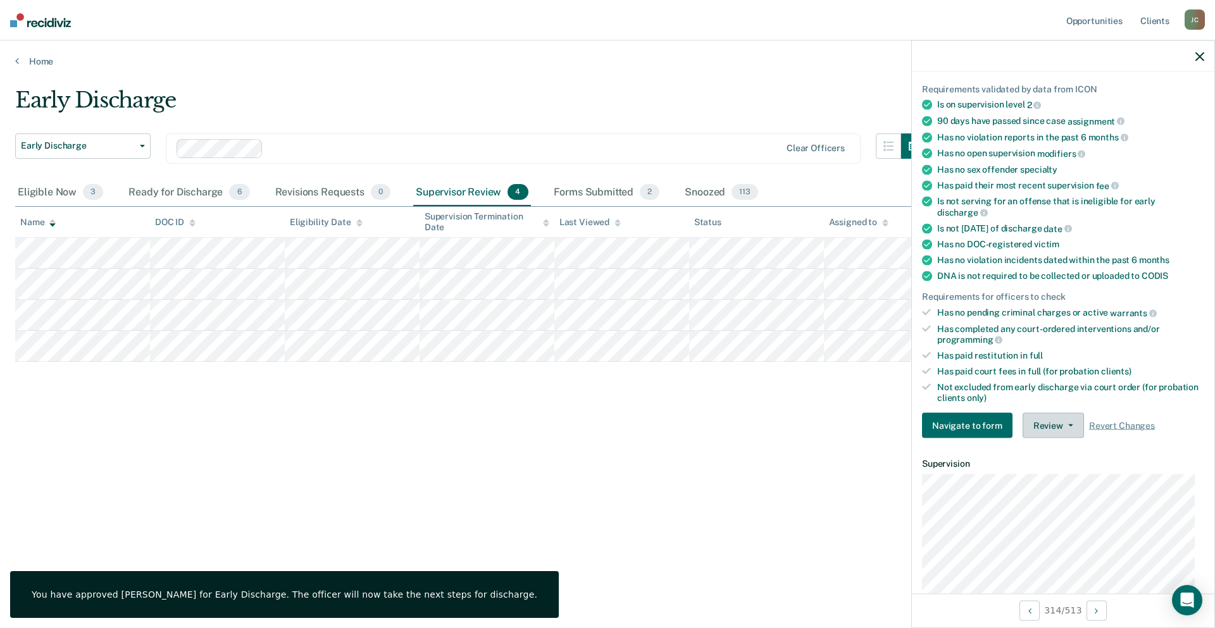
click at [1060, 417] on button "Review" at bounding box center [1052, 425] width 61 height 25
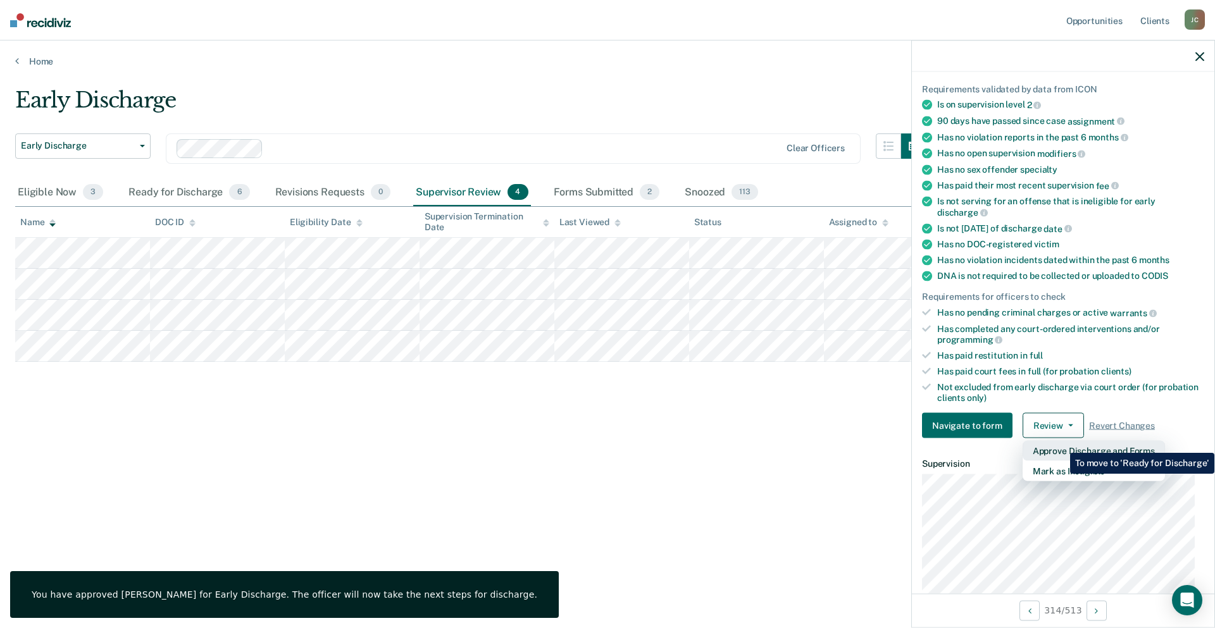
click at [1060, 443] on button "Approve Discharge and Forms" at bounding box center [1093, 451] width 142 height 20
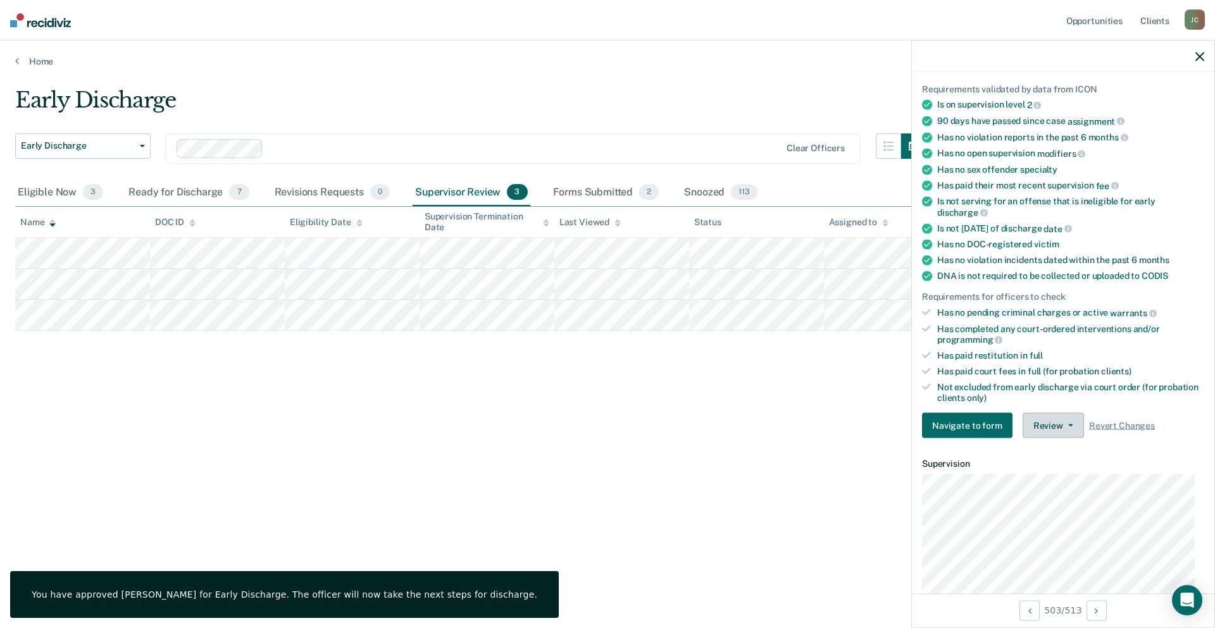
click at [1057, 424] on button "Review" at bounding box center [1052, 425] width 61 height 25
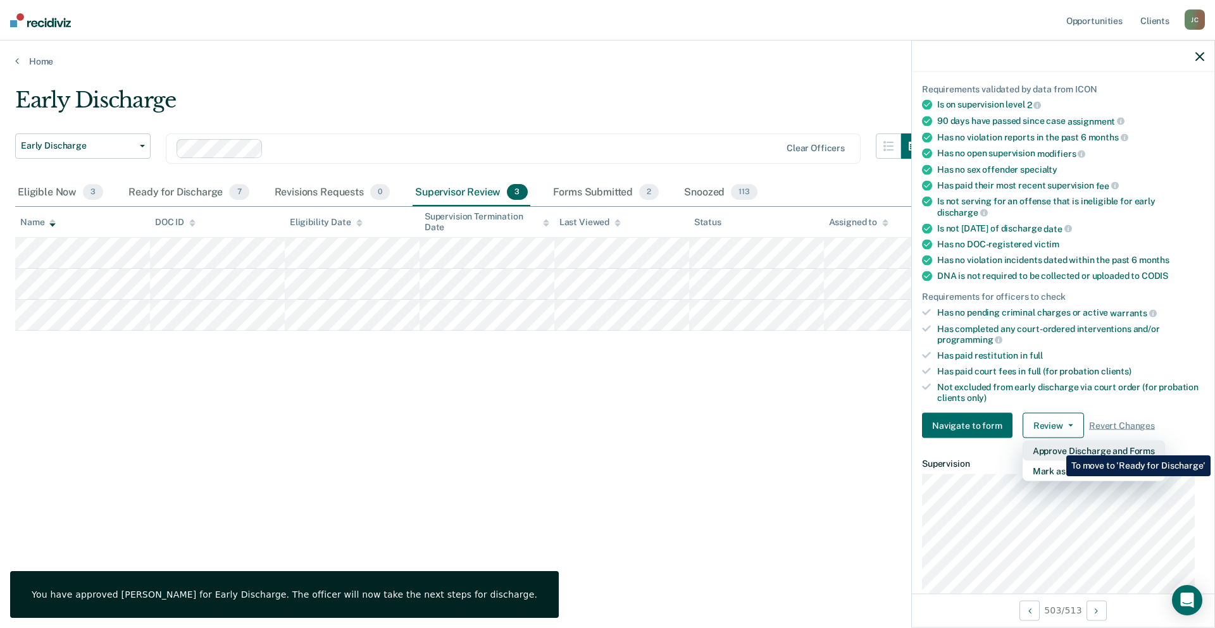
click at [1056, 446] on button "Approve Discharge and Forms" at bounding box center [1093, 451] width 142 height 20
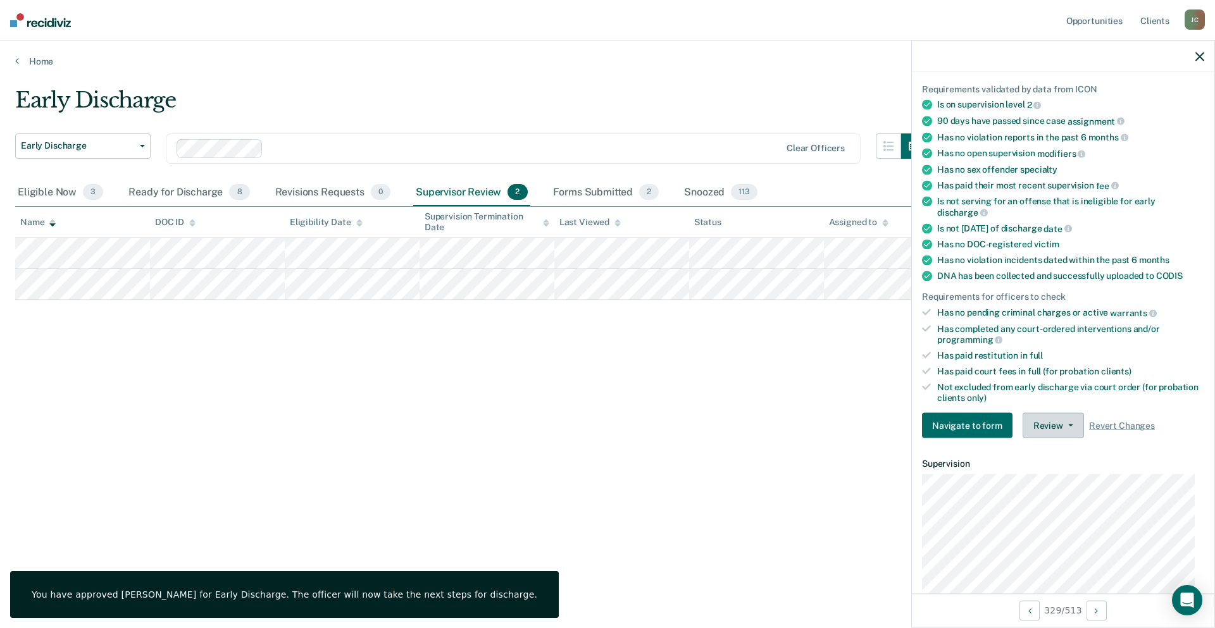
click at [1053, 419] on button "Review" at bounding box center [1052, 425] width 61 height 25
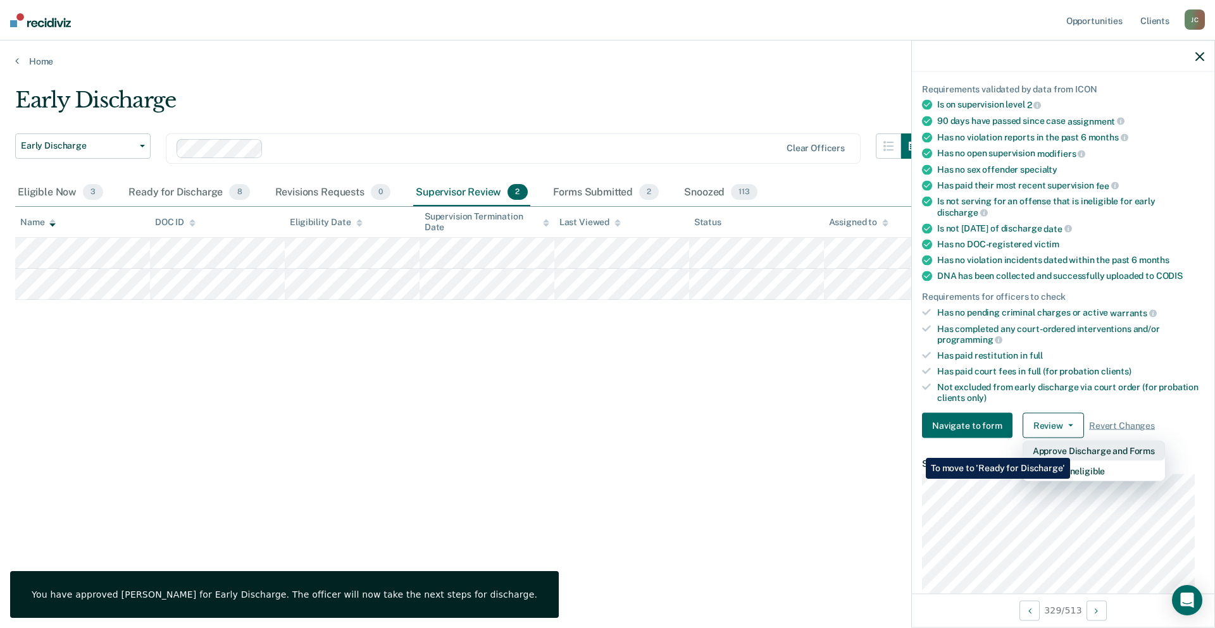
click at [1070, 449] on button "Approve Discharge and Forms" at bounding box center [1093, 451] width 142 height 20
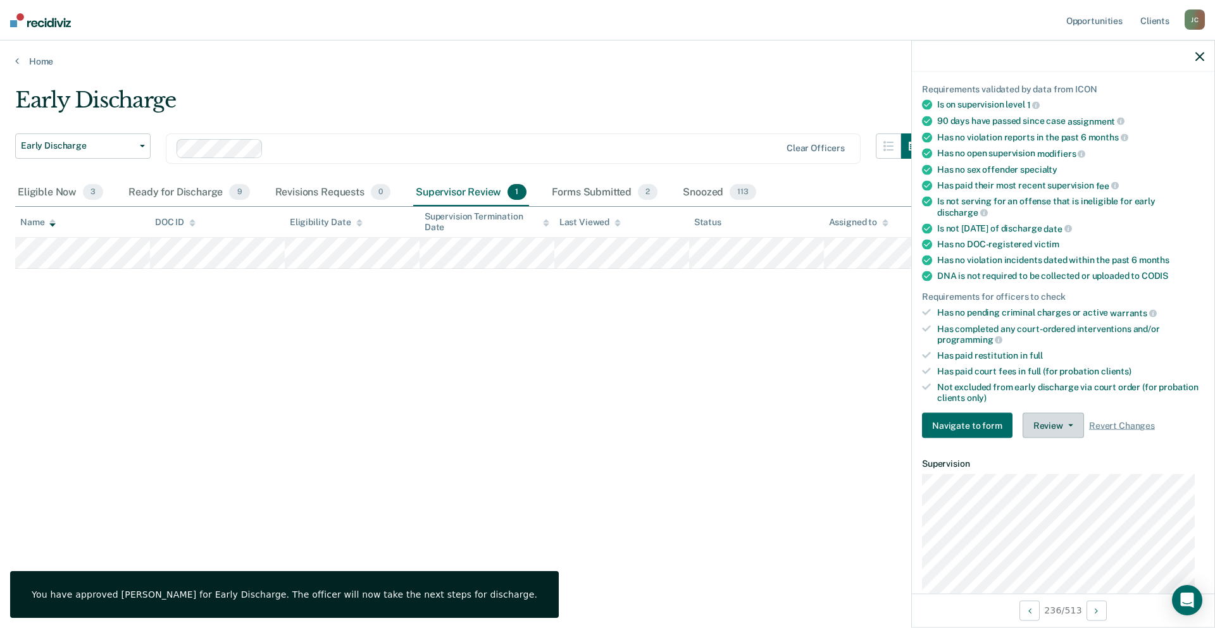
click at [1040, 430] on button "Review" at bounding box center [1052, 425] width 61 height 25
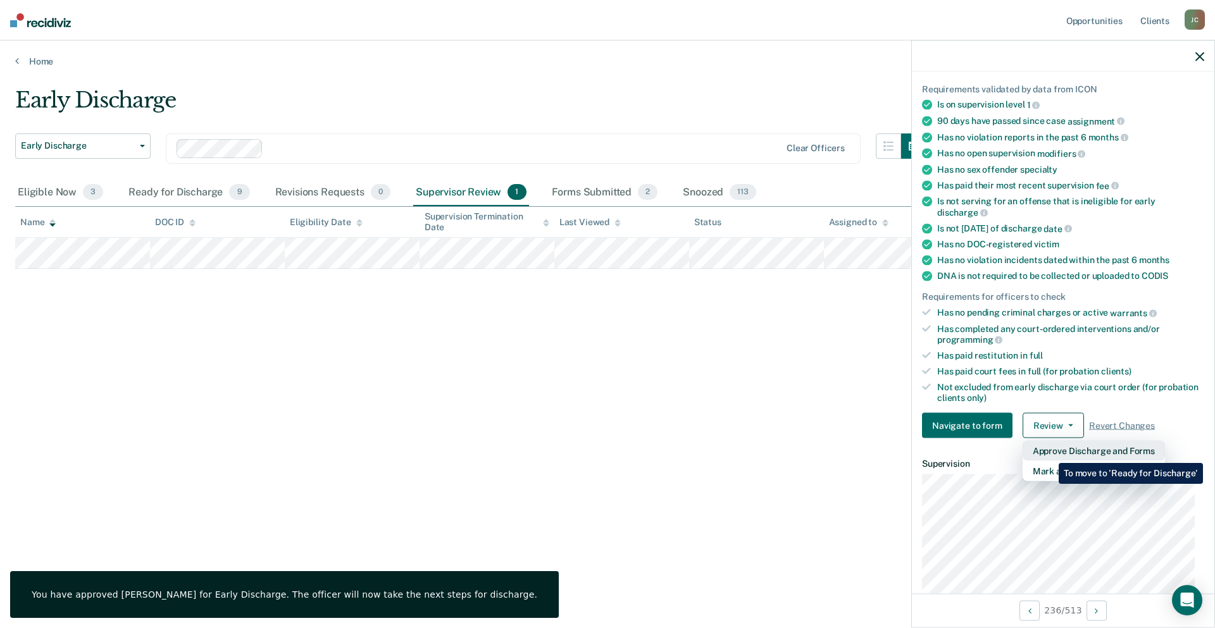
click at [1049, 454] on button "Approve Discharge and Forms" at bounding box center [1093, 451] width 142 height 20
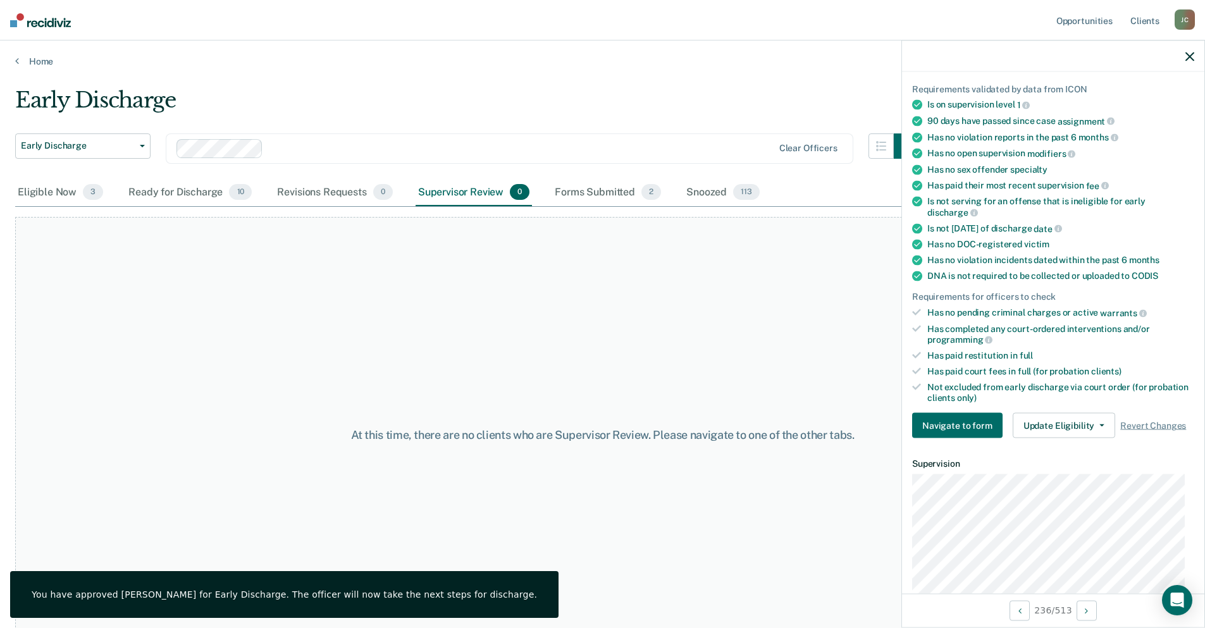
click at [1187, 59] on icon "button" at bounding box center [1190, 56] width 9 height 9
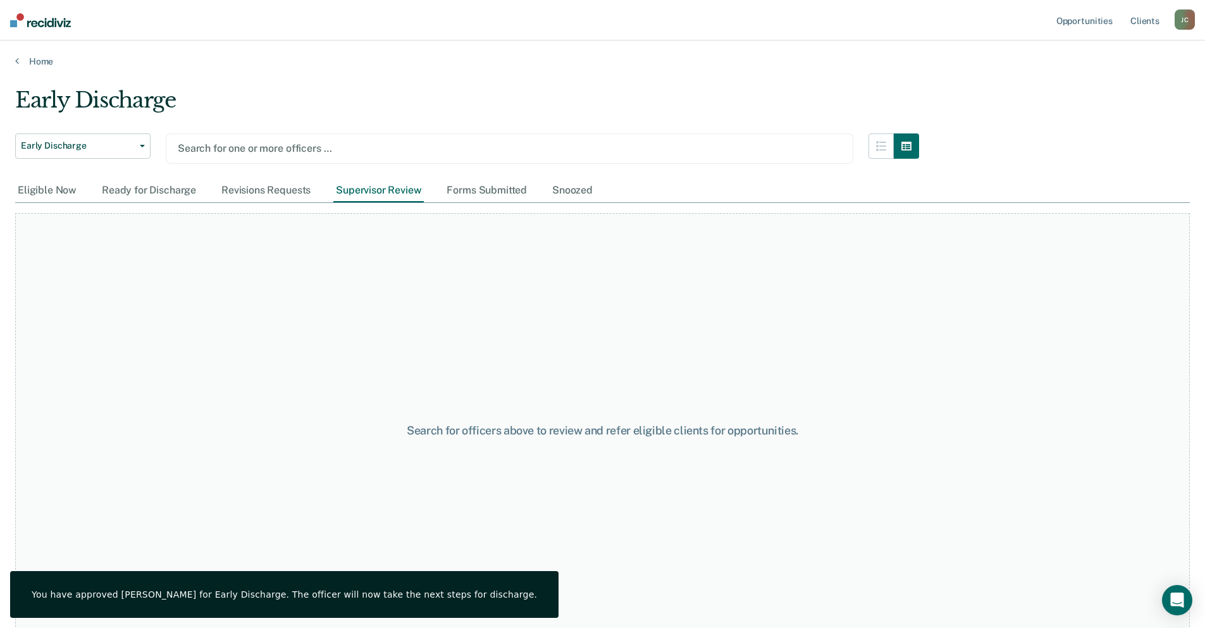
click at [229, 144] on div at bounding box center [510, 148] width 664 height 15
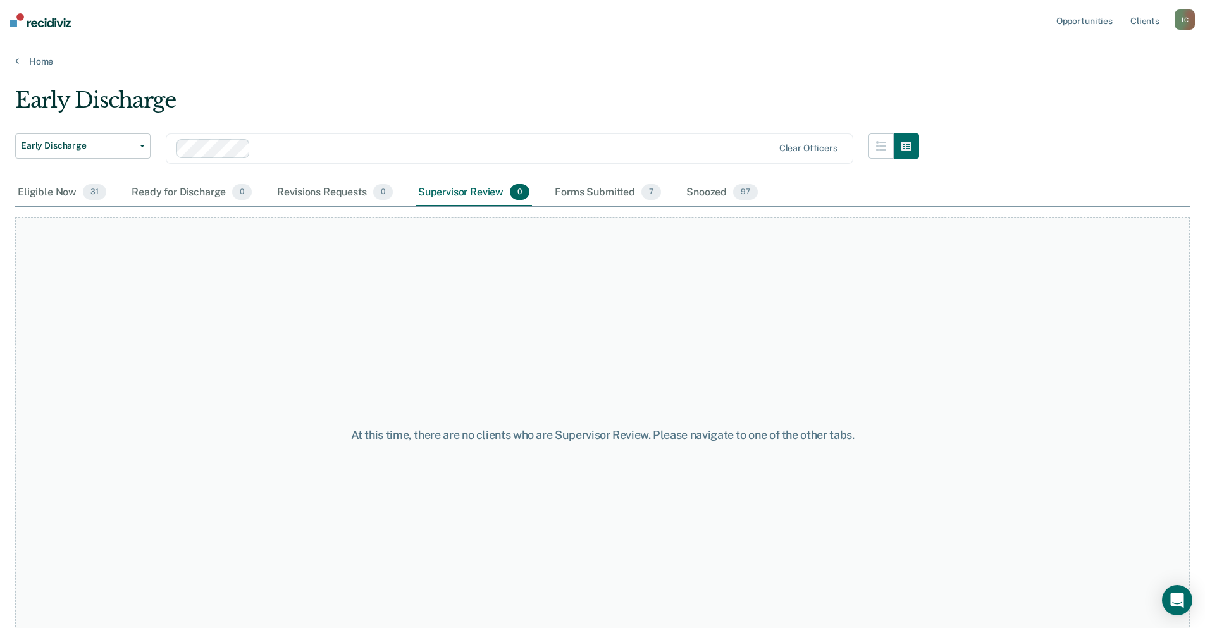
click at [342, 147] on div at bounding box center [514, 148] width 517 height 15
click at [481, 147] on div at bounding box center [559, 148] width 427 height 15
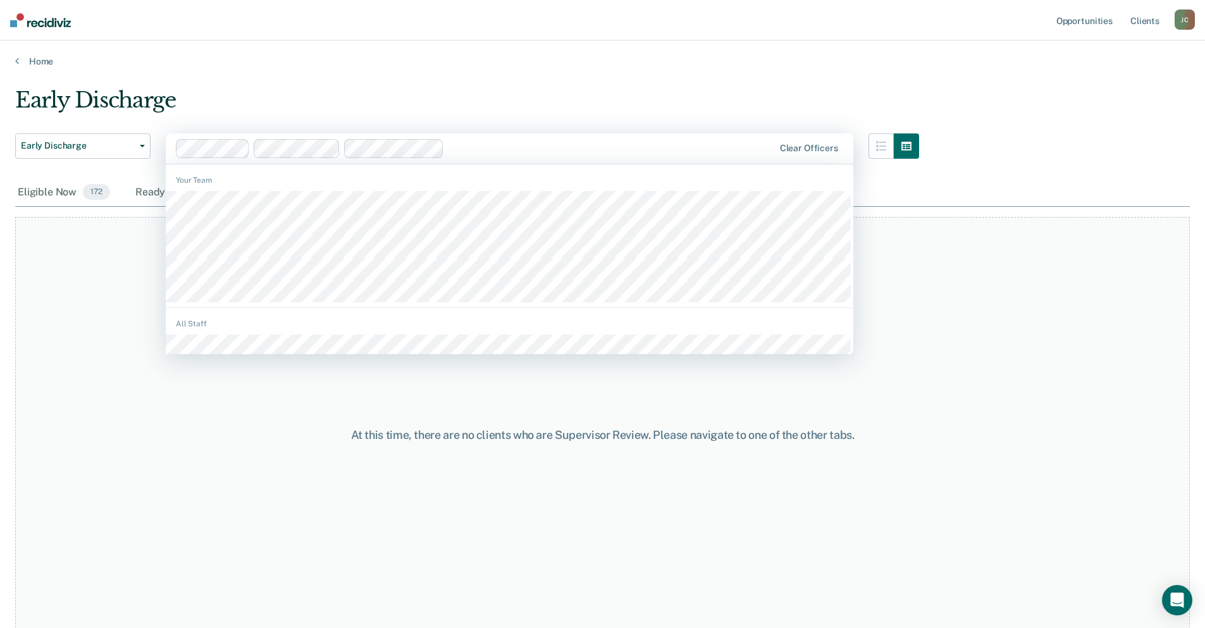
click at [567, 139] on div at bounding box center [475, 148] width 599 height 19
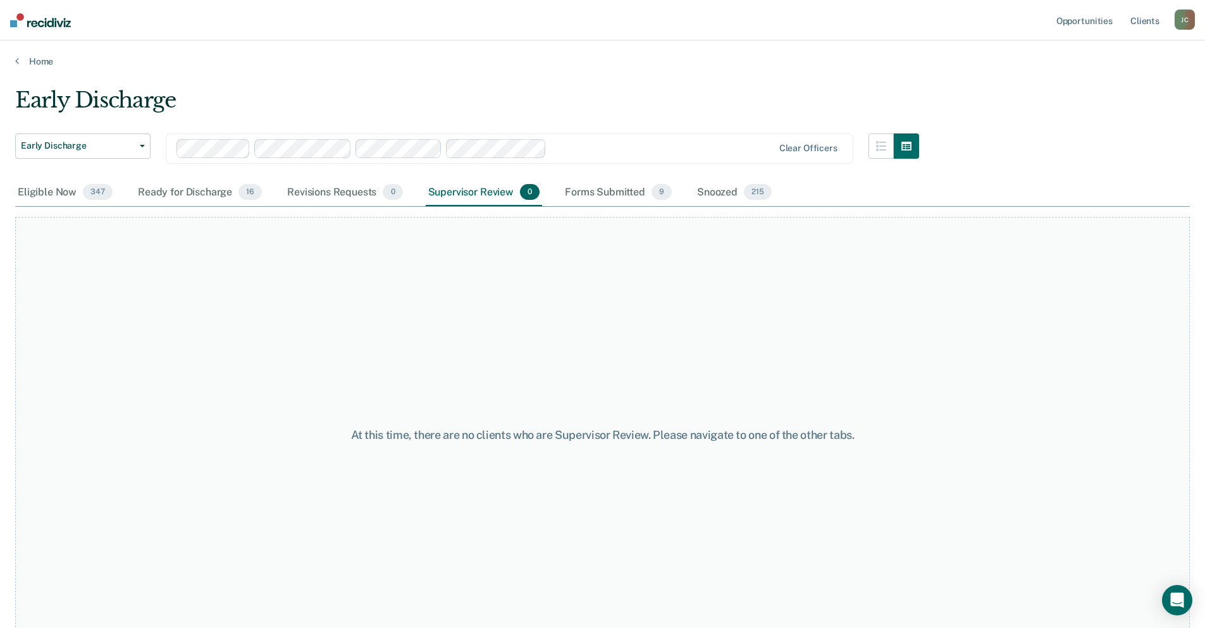
click at [639, 148] on div at bounding box center [662, 148] width 221 height 15
